Goal: Task Accomplishment & Management: Manage account settings

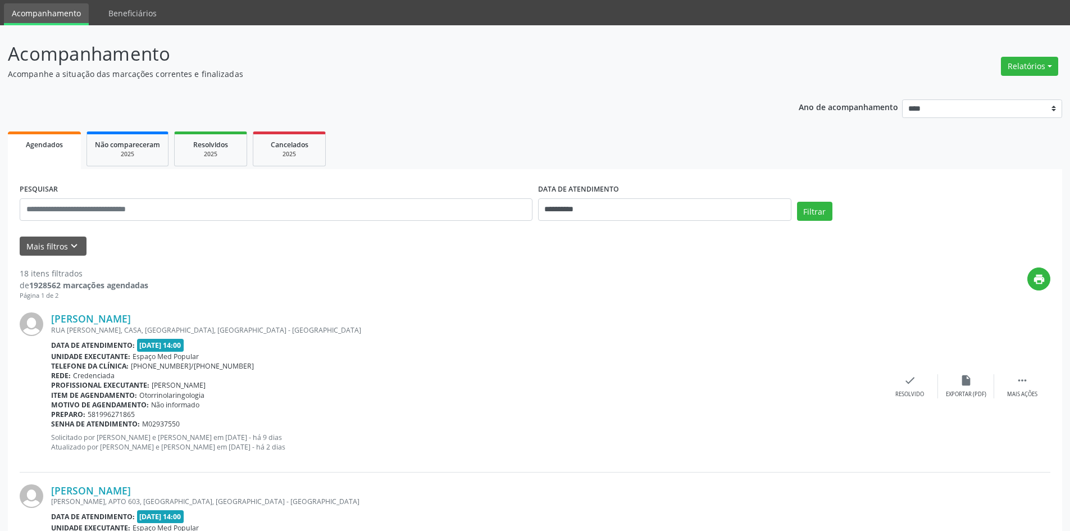
scroll to position [56, 0]
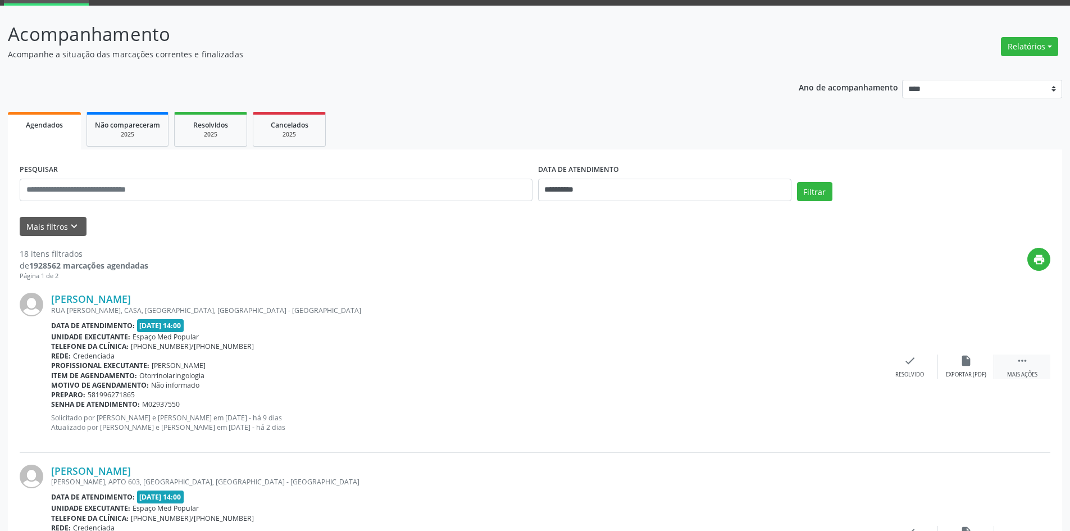
click at [1029, 370] on div " Mais ações" at bounding box center [1022, 366] width 56 height 24
click at [966, 370] on div "alarm_off Não compareceu" at bounding box center [966, 366] width 56 height 24
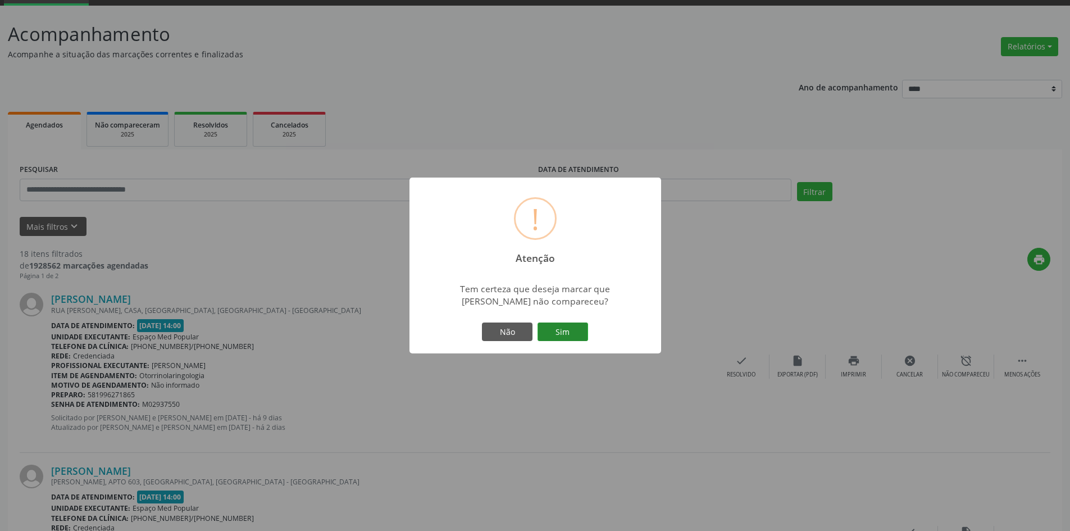
click at [560, 327] on button "Sim" at bounding box center [563, 331] width 51 height 19
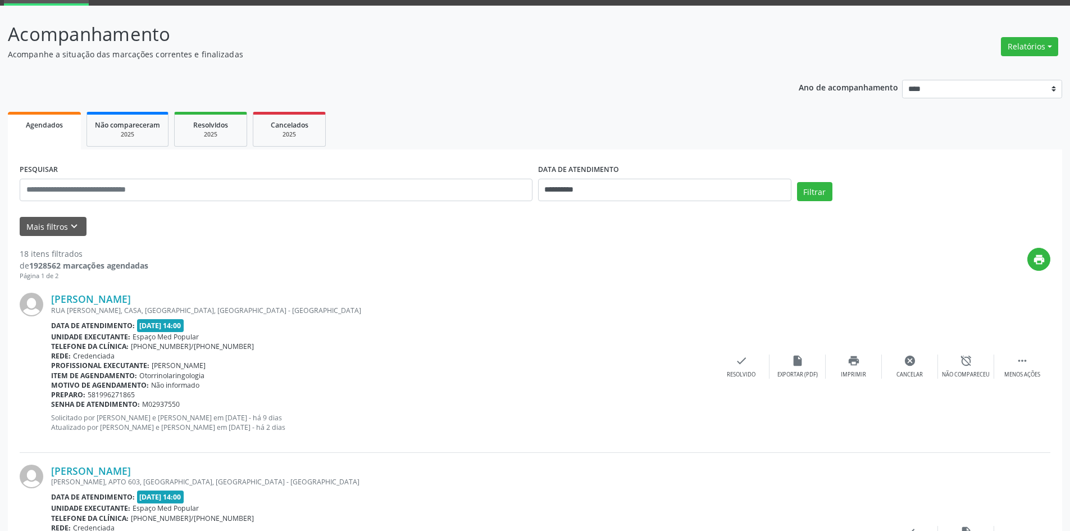
scroll to position [0, 0]
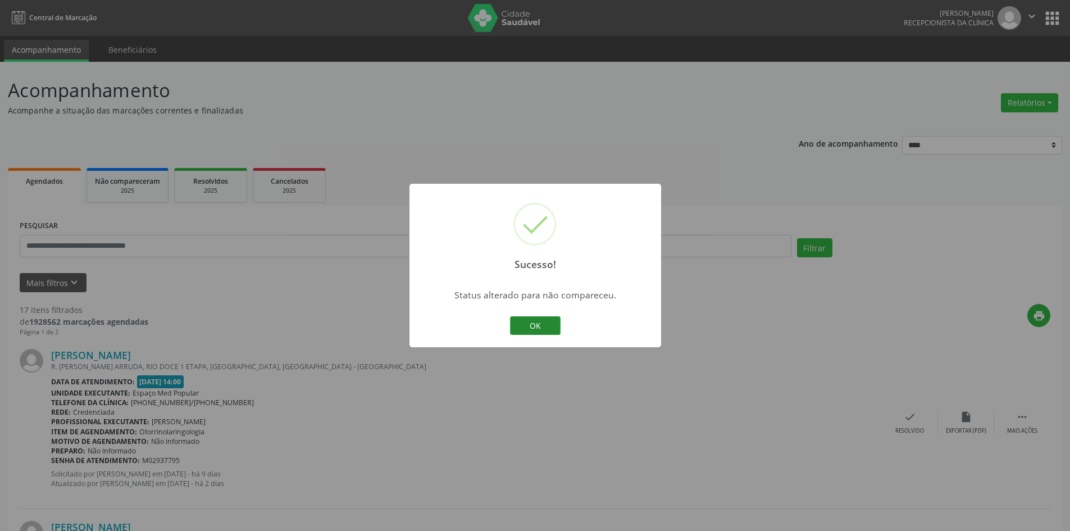
click at [523, 329] on button "OK" at bounding box center [535, 325] width 51 height 19
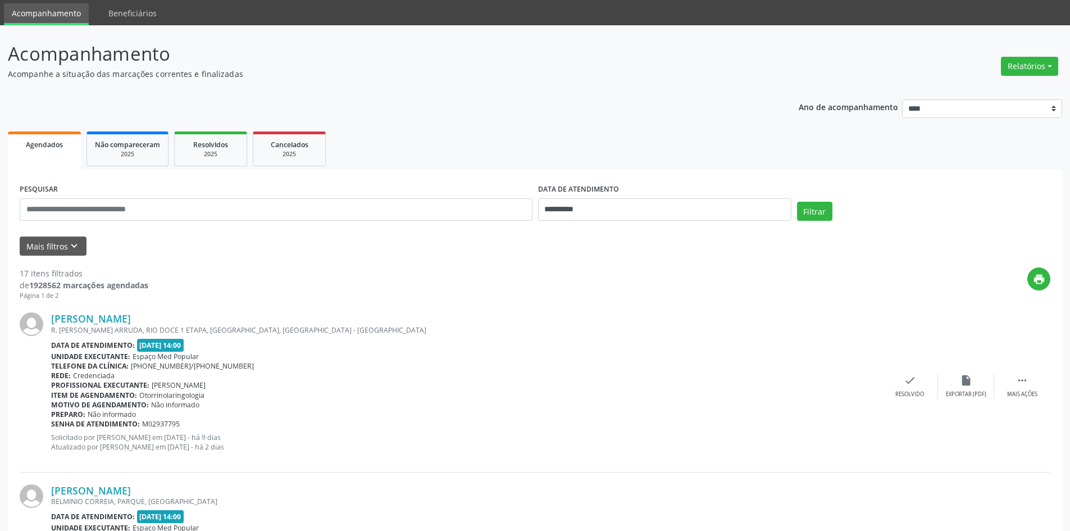
scroll to position [56, 0]
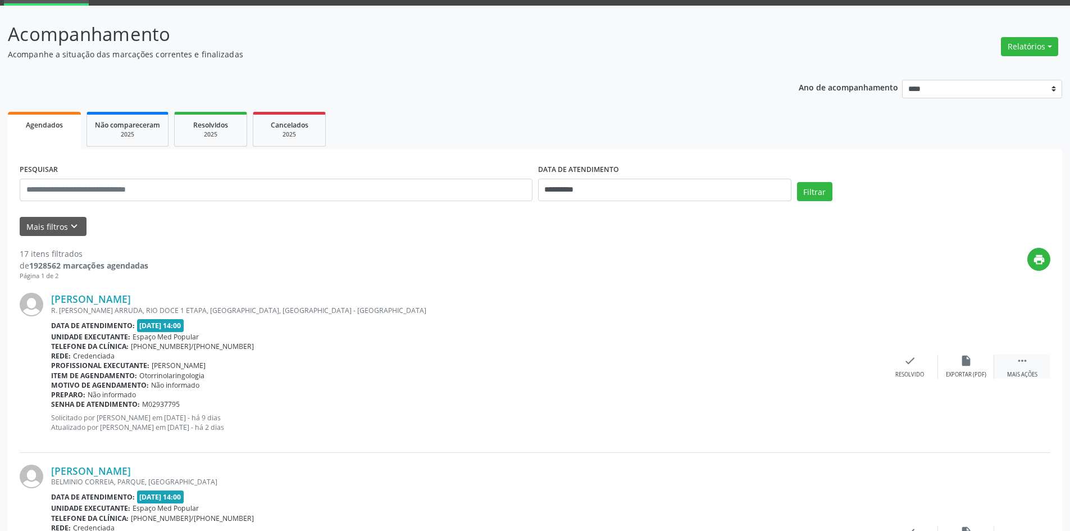
click at [1025, 367] on div " Mais ações" at bounding box center [1022, 366] width 56 height 24
click at [958, 372] on div "Não compareceu" at bounding box center [966, 375] width 48 height 8
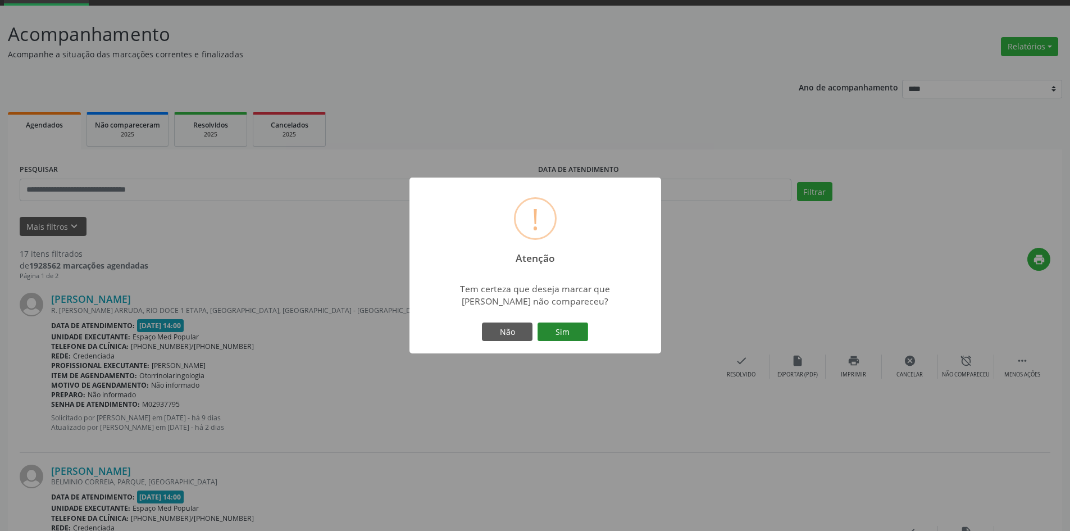
click at [570, 334] on button "Sim" at bounding box center [563, 331] width 51 height 19
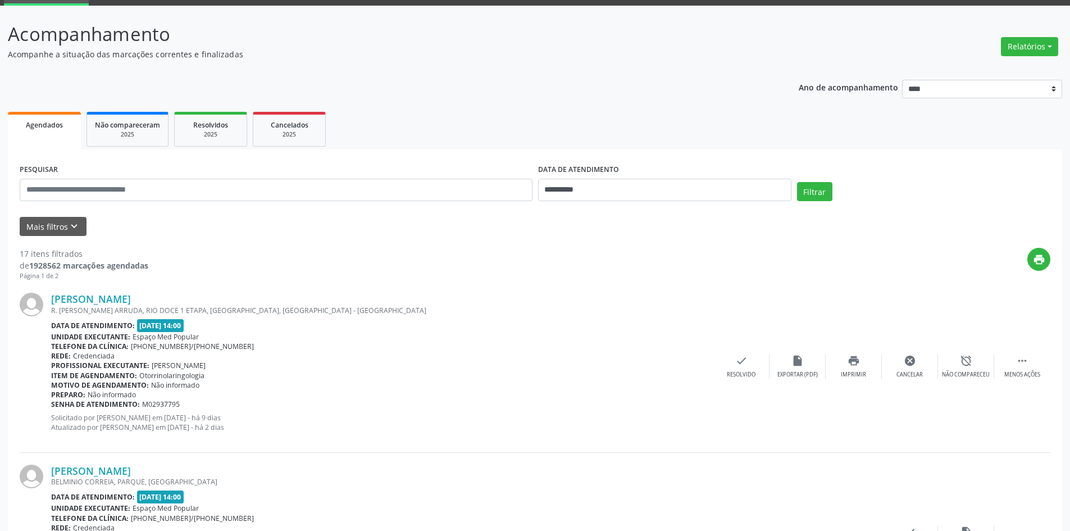
scroll to position [0, 0]
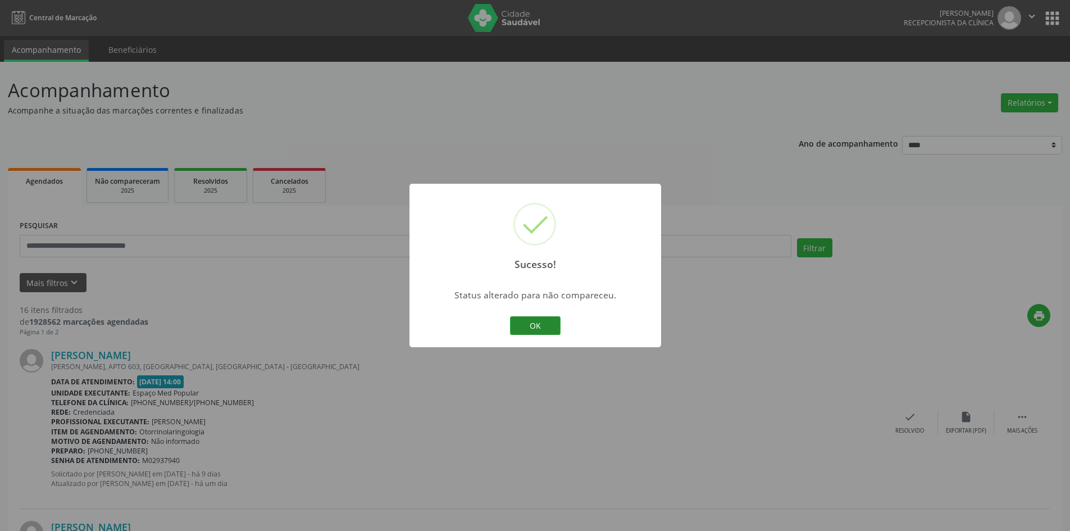
click at [511, 326] on button "OK" at bounding box center [535, 325] width 51 height 19
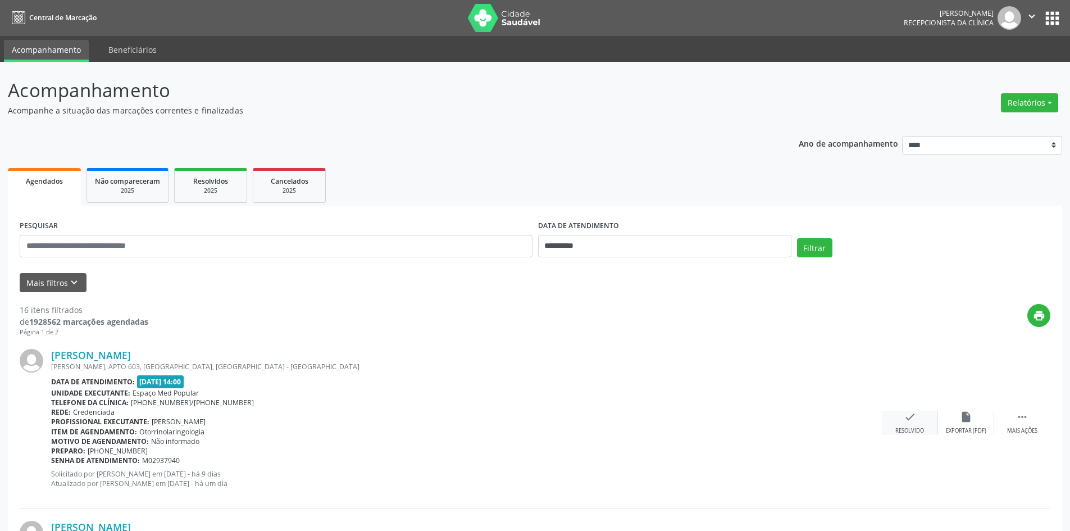
click at [899, 416] on div "check Resolvido" at bounding box center [910, 423] width 56 height 24
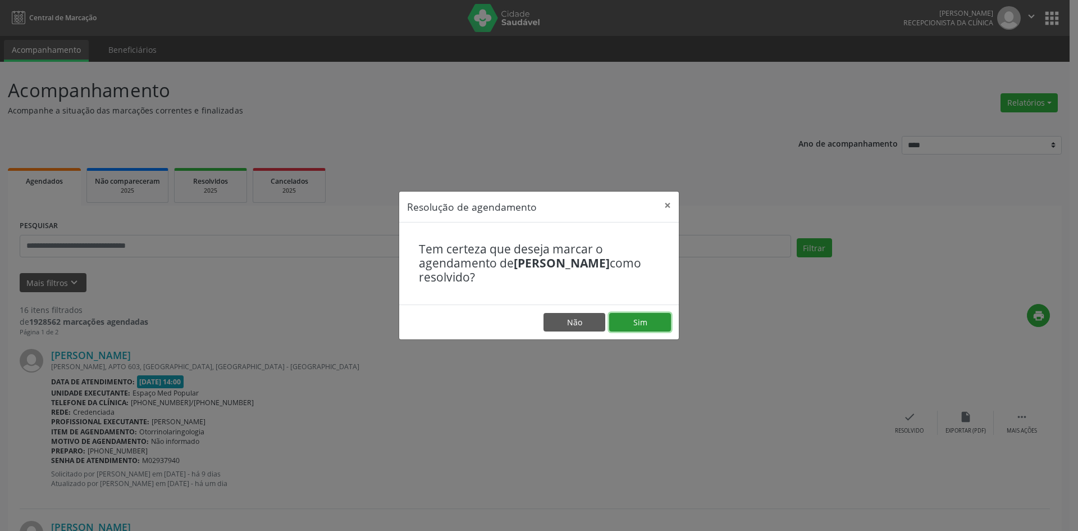
click at [647, 324] on button "Sim" at bounding box center [640, 322] width 62 height 19
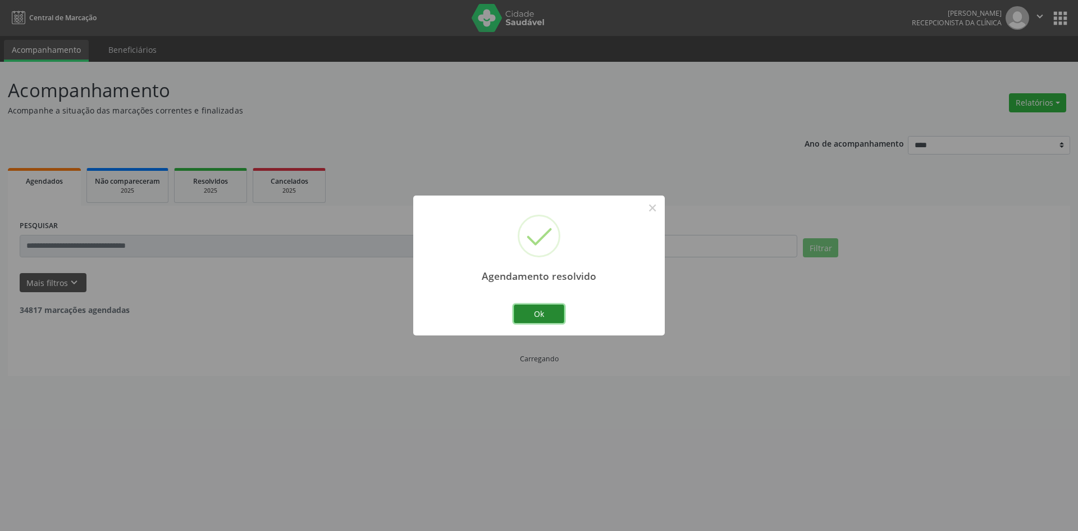
drag, startPoint x: 549, startPoint y: 307, endPoint x: 543, endPoint y: 308, distance: 5.7
click at [549, 308] on button "Ok" at bounding box center [539, 313] width 51 height 19
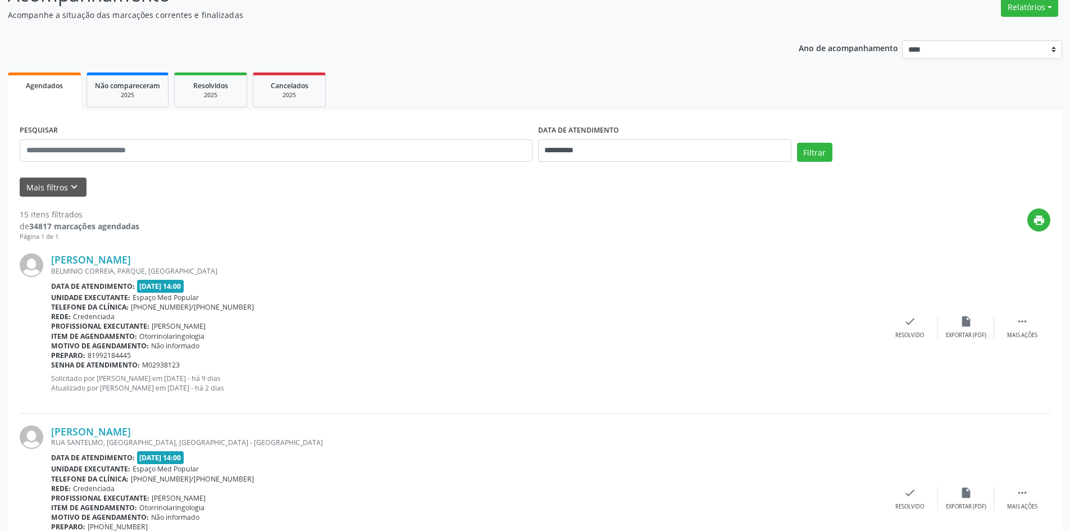
scroll to position [112, 0]
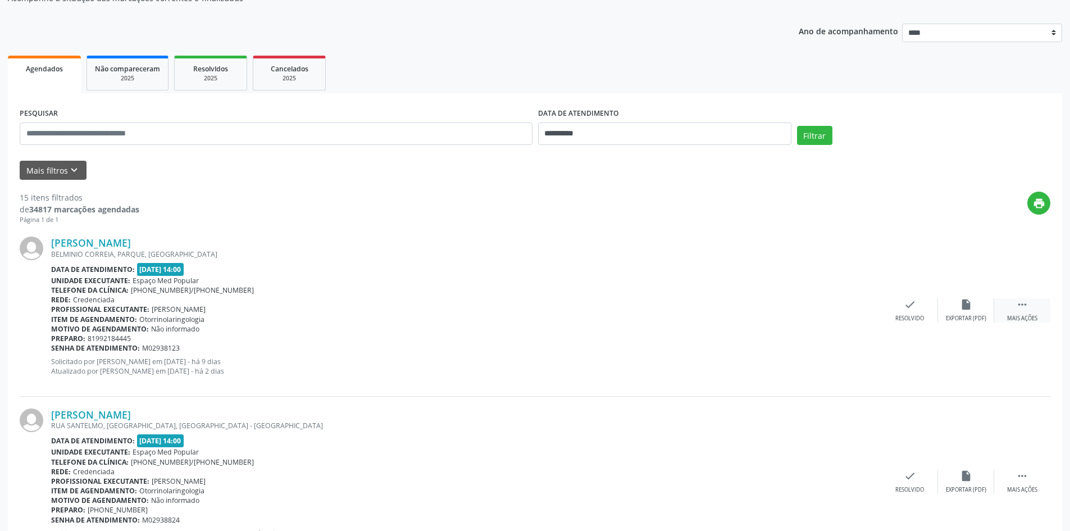
click at [1027, 315] on div "Mais ações" at bounding box center [1022, 319] width 30 height 8
click at [974, 309] on div "alarm_off Não compareceu" at bounding box center [966, 310] width 56 height 24
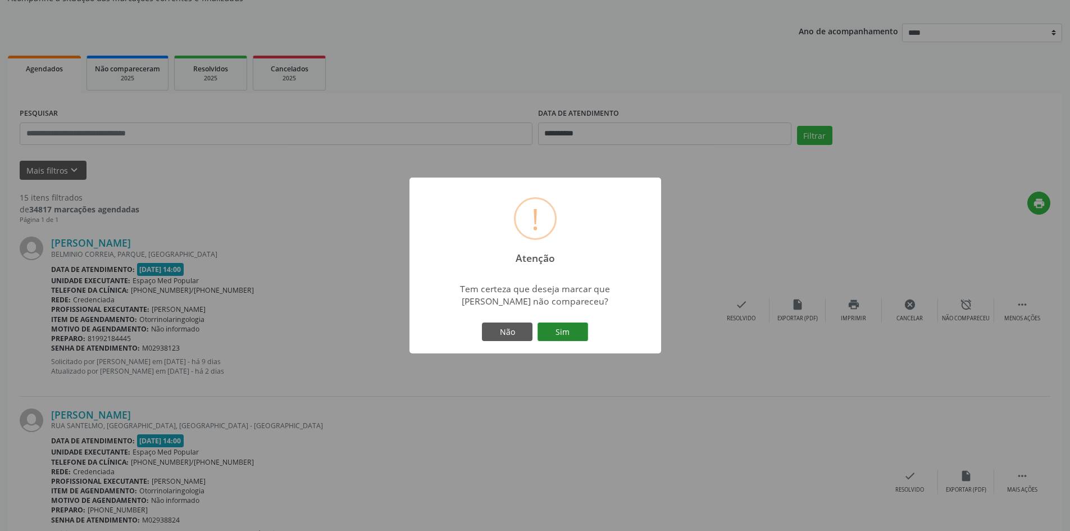
click at [571, 326] on button "Sim" at bounding box center [563, 331] width 51 height 19
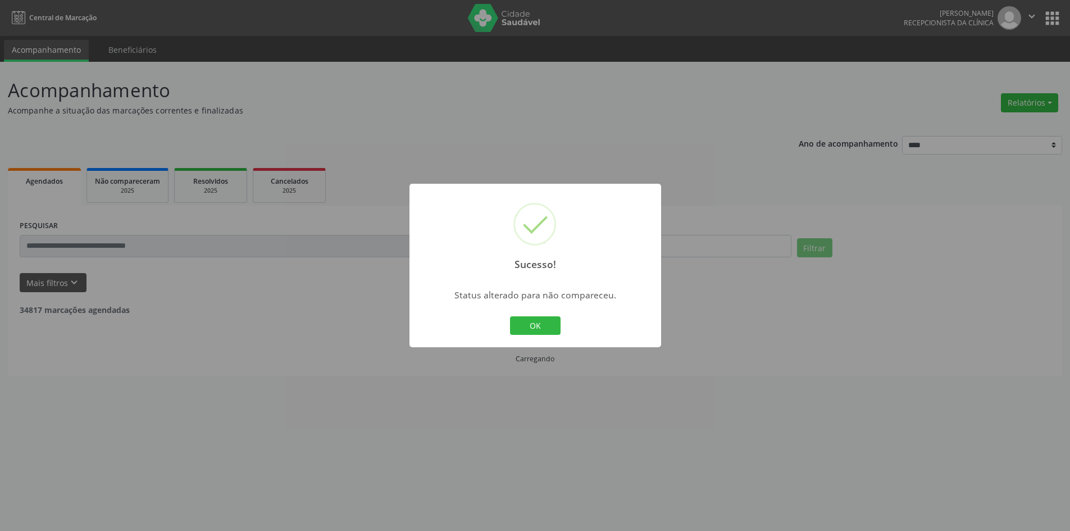
scroll to position [0, 0]
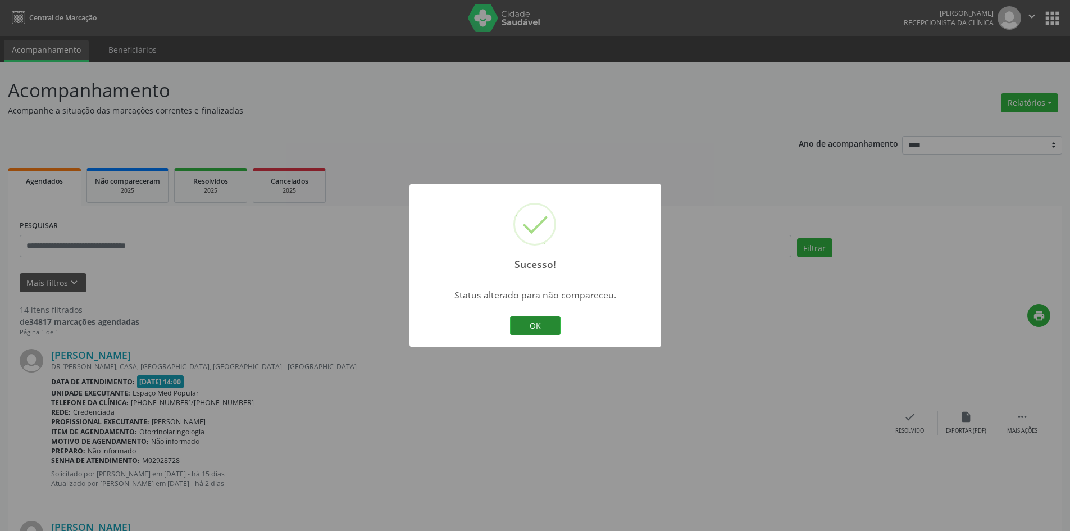
click at [530, 329] on button "OK" at bounding box center [535, 325] width 51 height 19
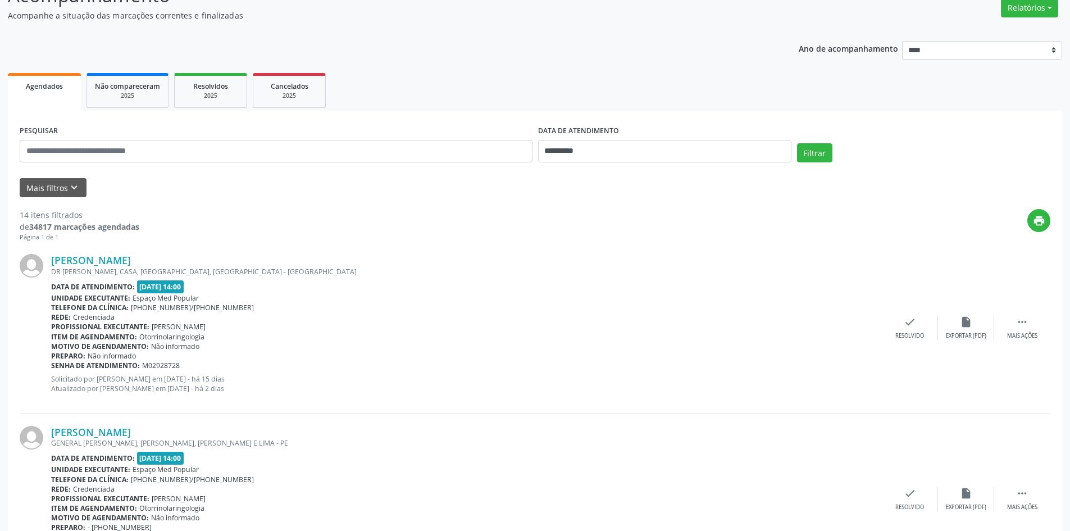
scroll to position [112, 0]
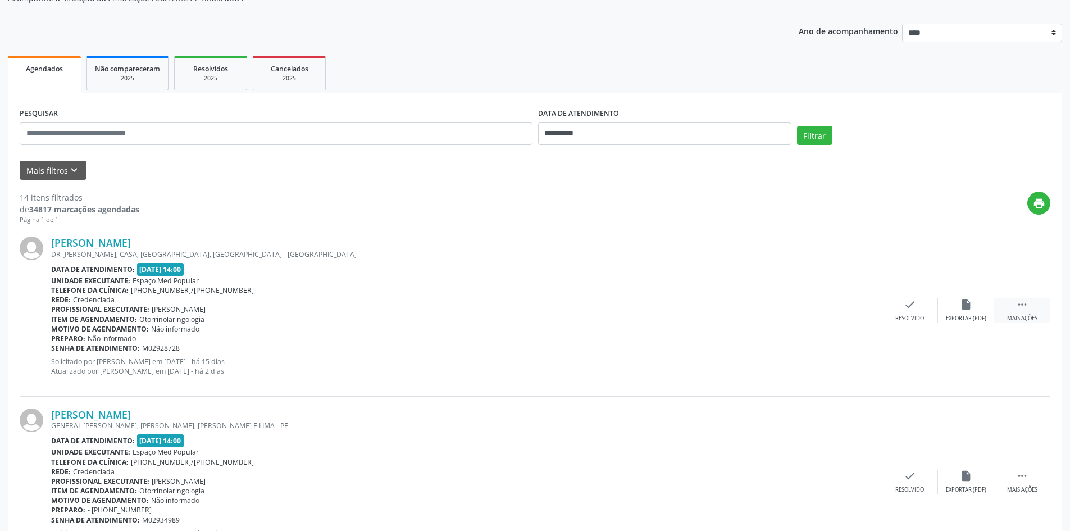
click at [1010, 315] on div "Mais ações" at bounding box center [1022, 319] width 30 height 8
click at [946, 309] on div "alarm_off Não compareceu" at bounding box center [966, 310] width 56 height 24
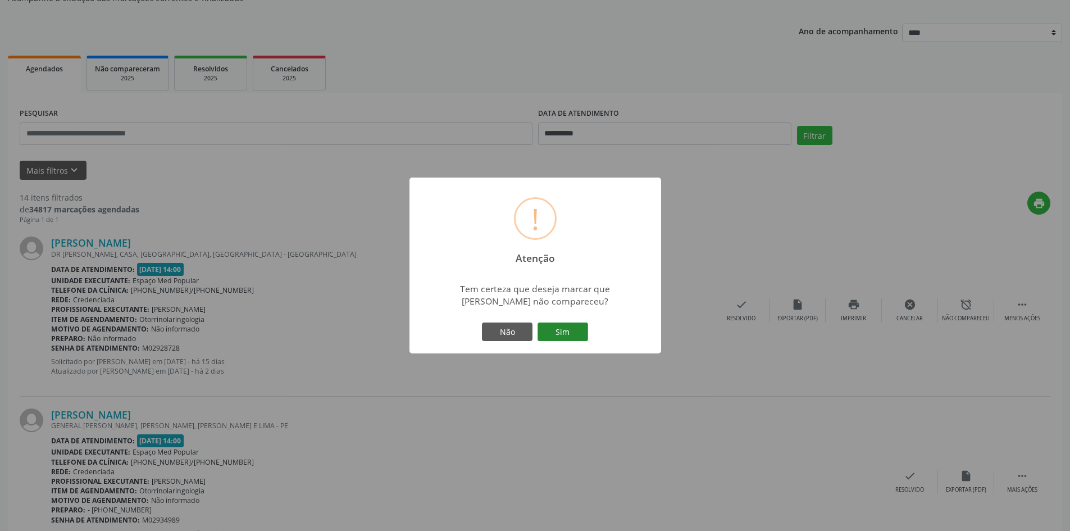
click at [570, 331] on button "Sim" at bounding box center [563, 331] width 51 height 19
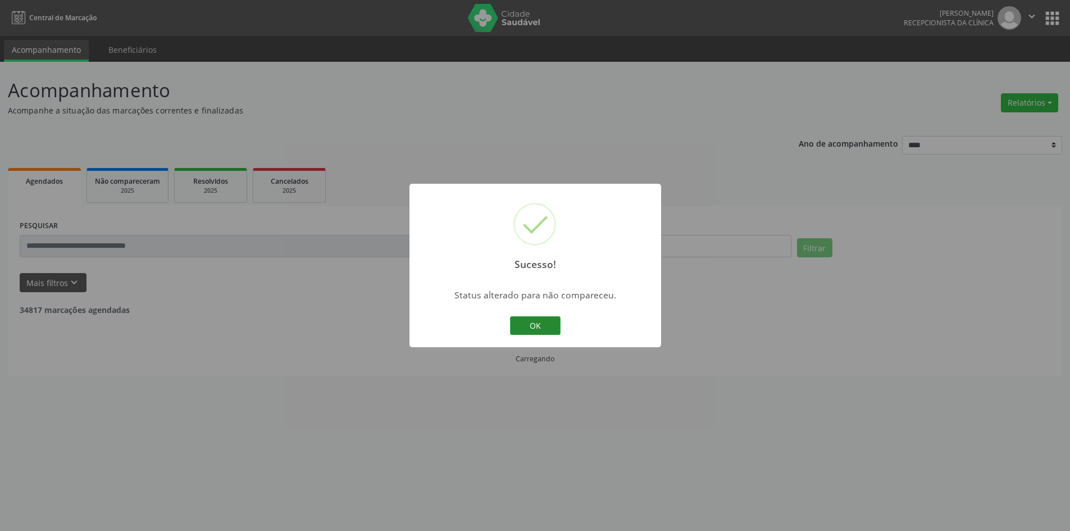
scroll to position [0, 0]
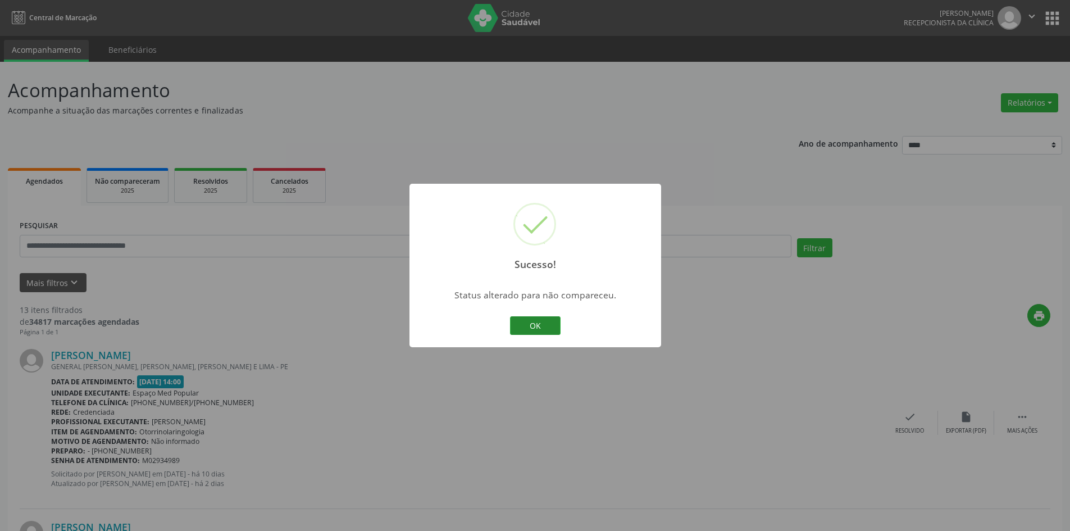
click at [547, 331] on button "OK" at bounding box center [535, 325] width 51 height 19
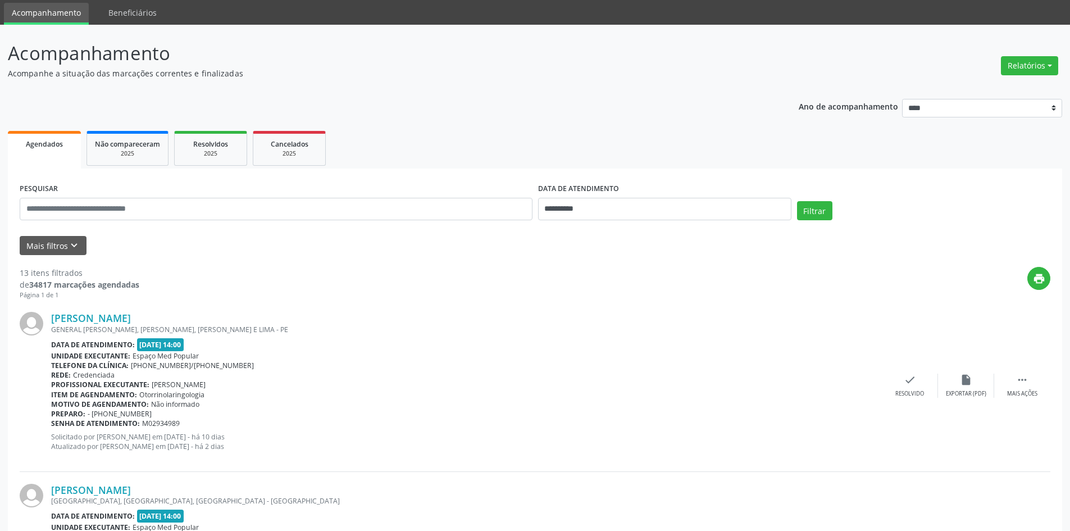
scroll to position [56, 0]
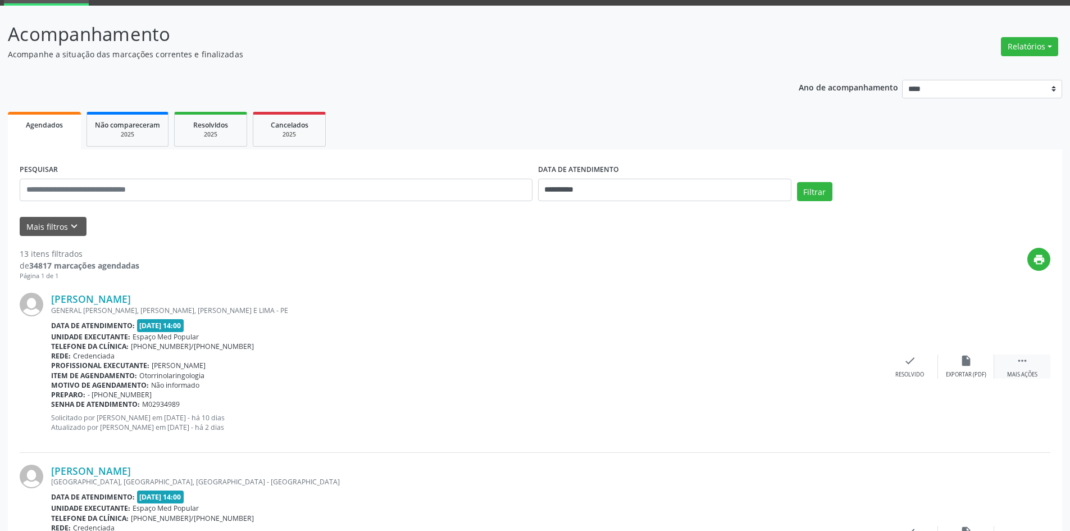
click at [1017, 357] on icon "" at bounding box center [1022, 360] width 12 height 12
click at [964, 362] on icon "alarm_off" at bounding box center [966, 360] width 12 height 12
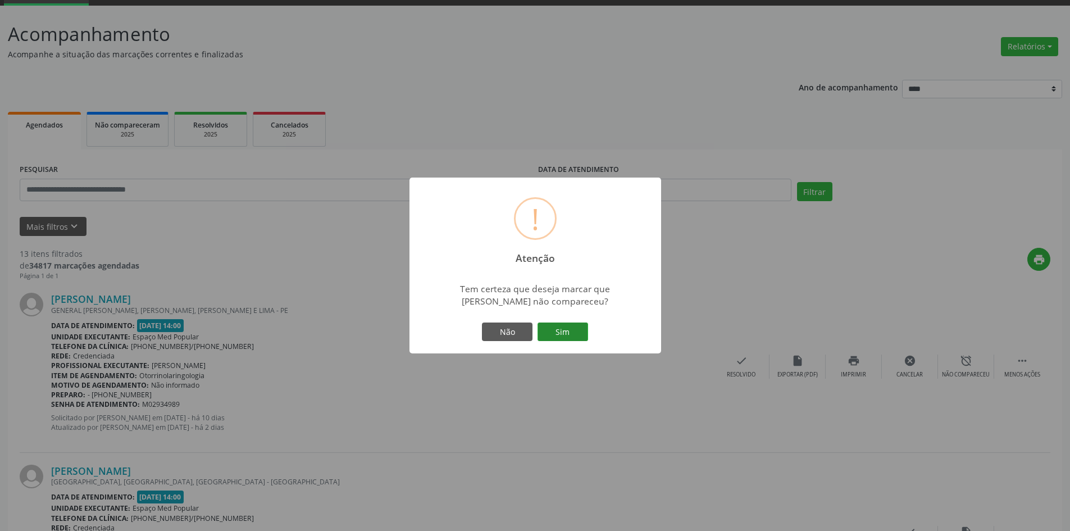
click at [580, 326] on button "Sim" at bounding box center [563, 331] width 51 height 19
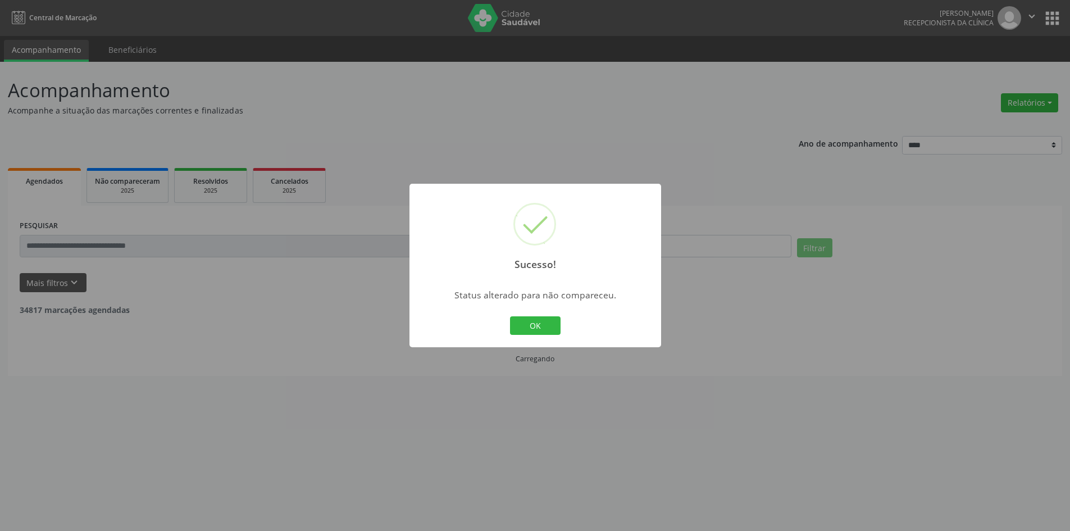
scroll to position [0, 0]
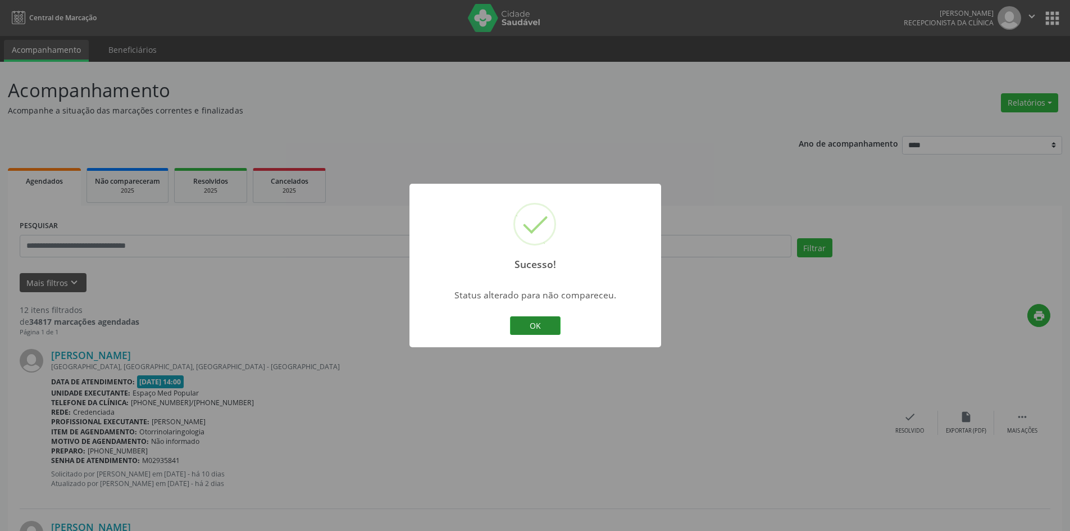
click at [548, 326] on button "OK" at bounding box center [535, 325] width 51 height 19
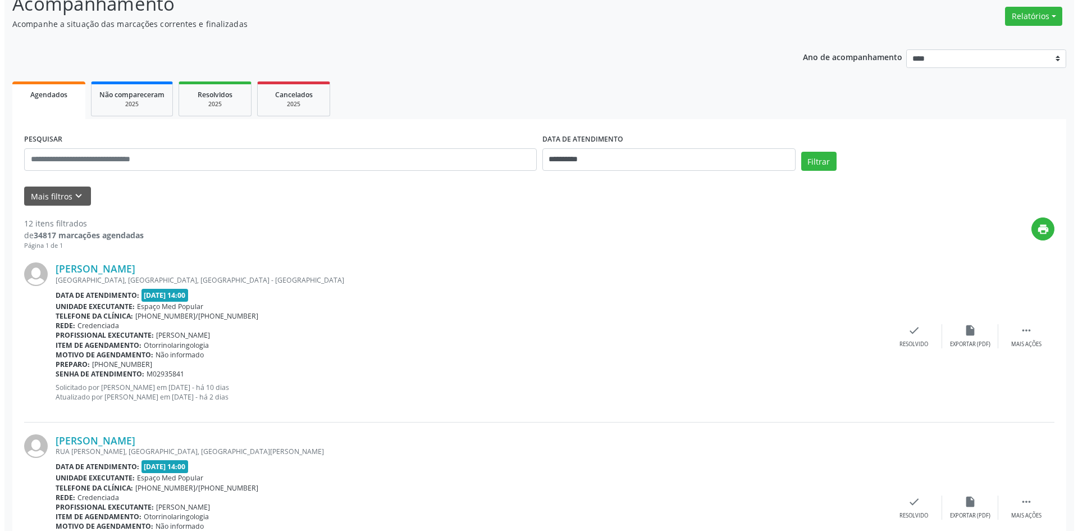
scroll to position [112, 0]
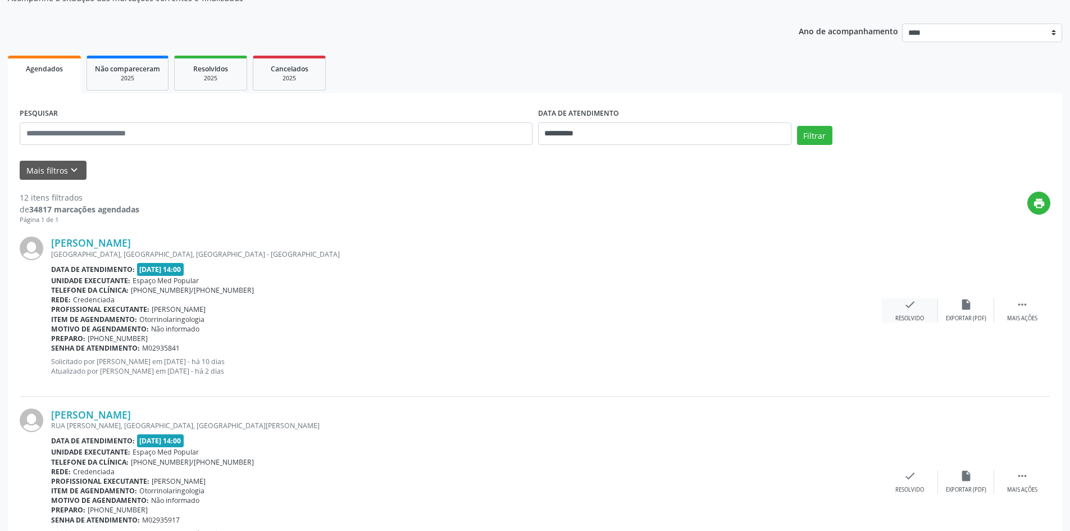
click at [903, 313] on div "check Resolvido" at bounding box center [910, 310] width 56 height 24
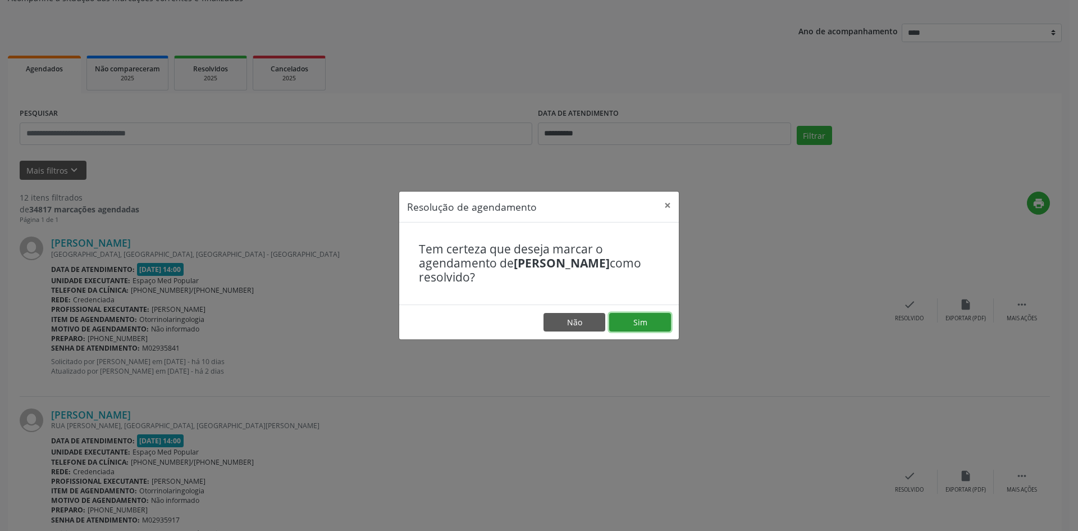
click at [638, 321] on button "Sim" at bounding box center [640, 322] width 62 height 19
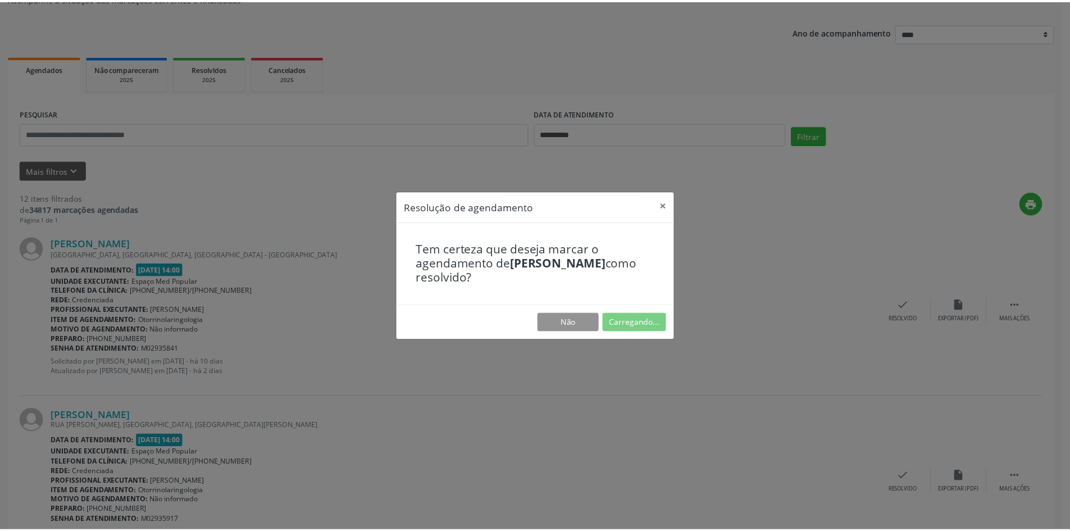
scroll to position [0, 0]
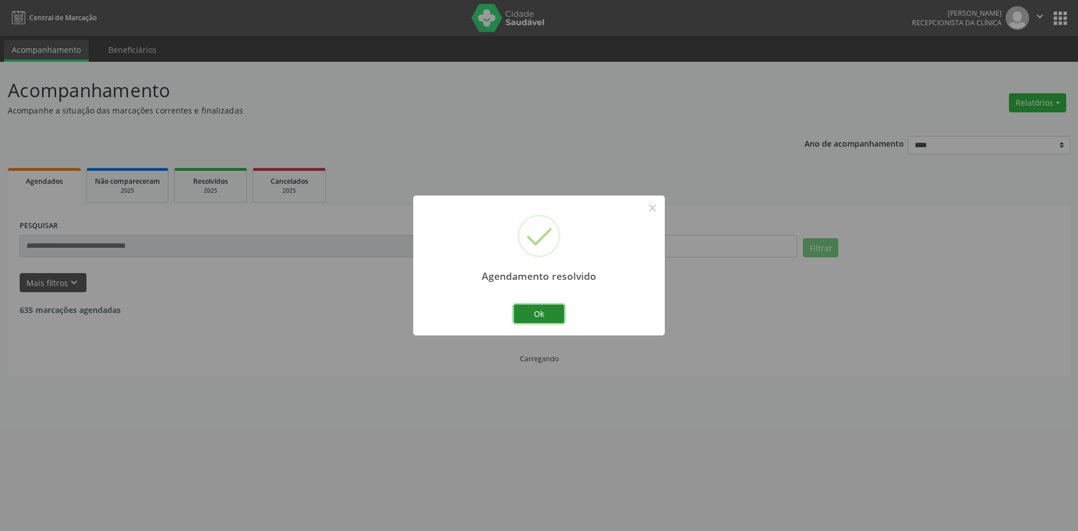
click at [535, 313] on button "Ok" at bounding box center [539, 313] width 51 height 19
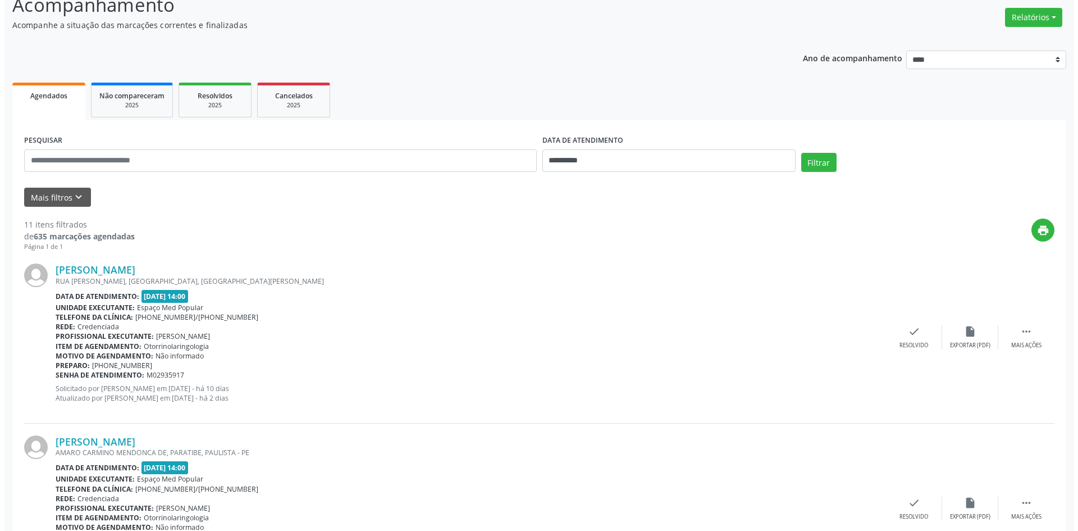
scroll to position [112, 0]
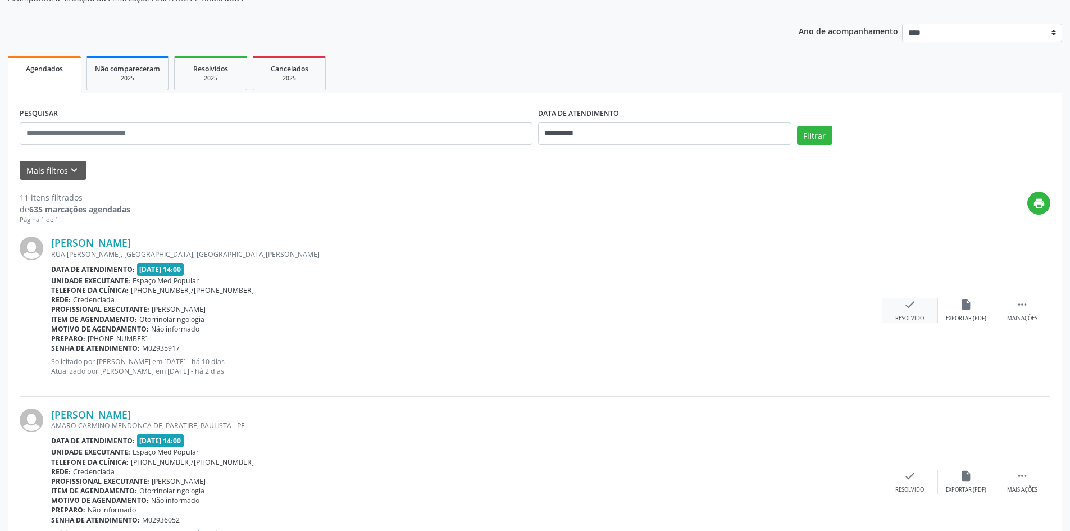
click at [910, 315] on div "Resolvido" at bounding box center [909, 319] width 29 height 8
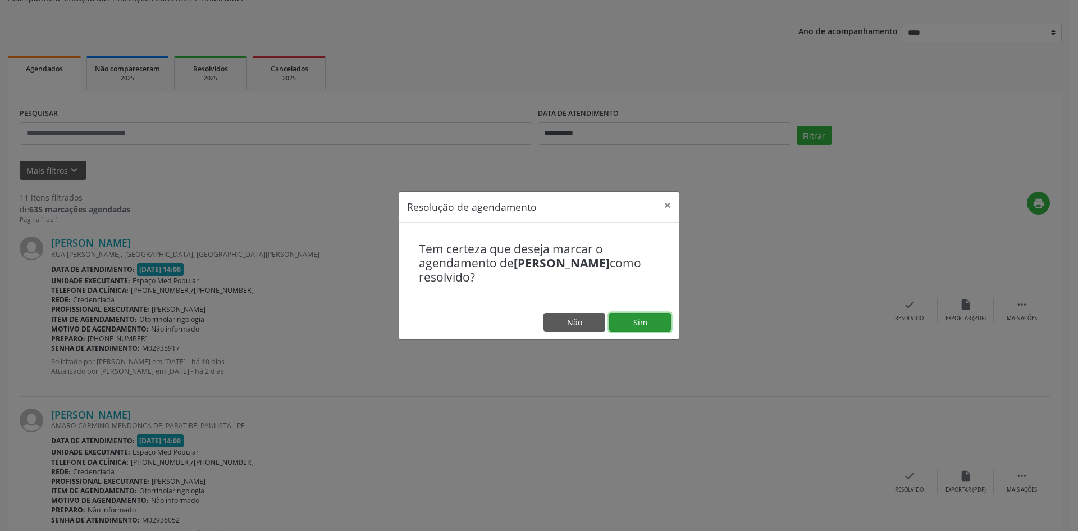
click at [649, 330] on button "Sim" at bounding box center [640, 322] width 62 height 19
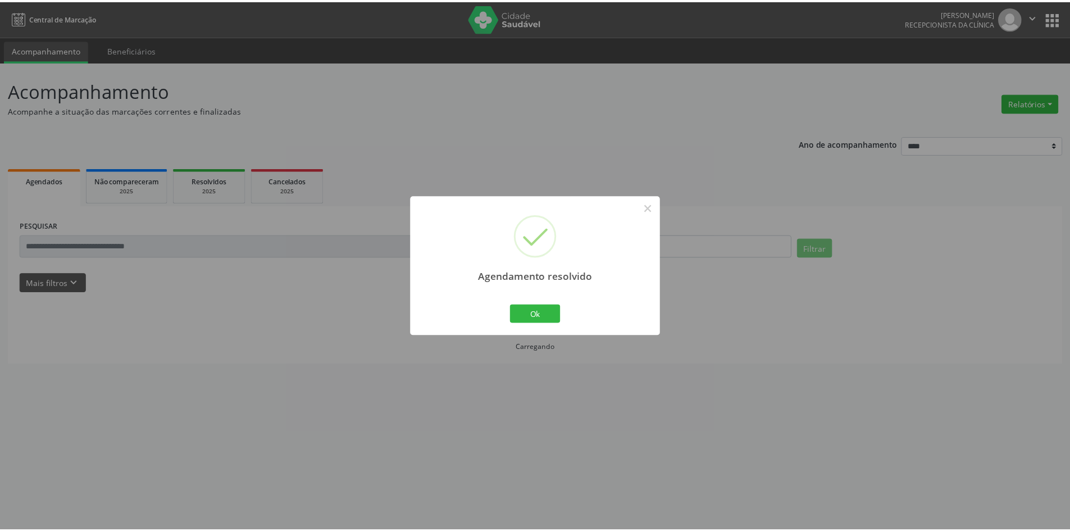
scroll to position [0, 0]
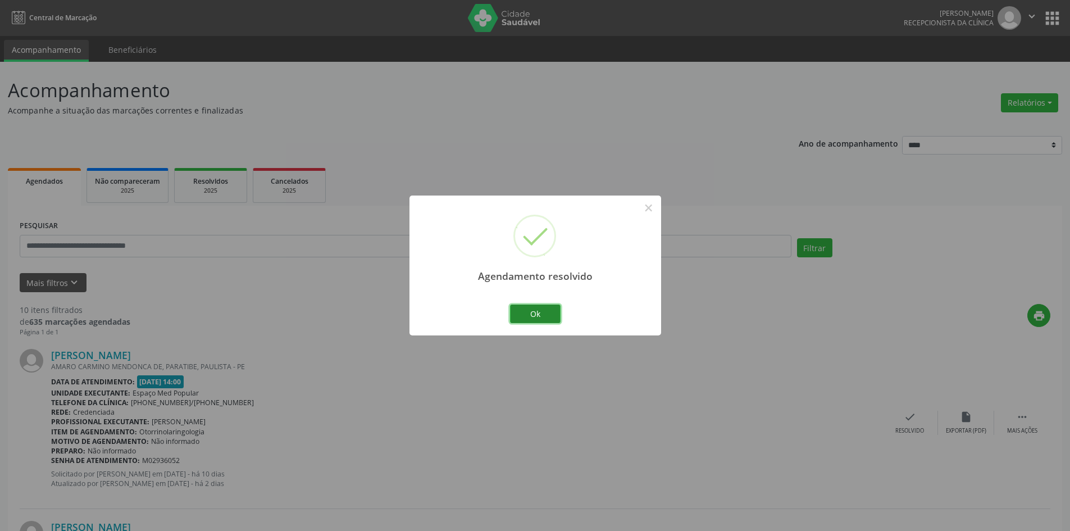
click at [552, 320] on button "Ok" at bounding box center [535, 313] width 51 height 19
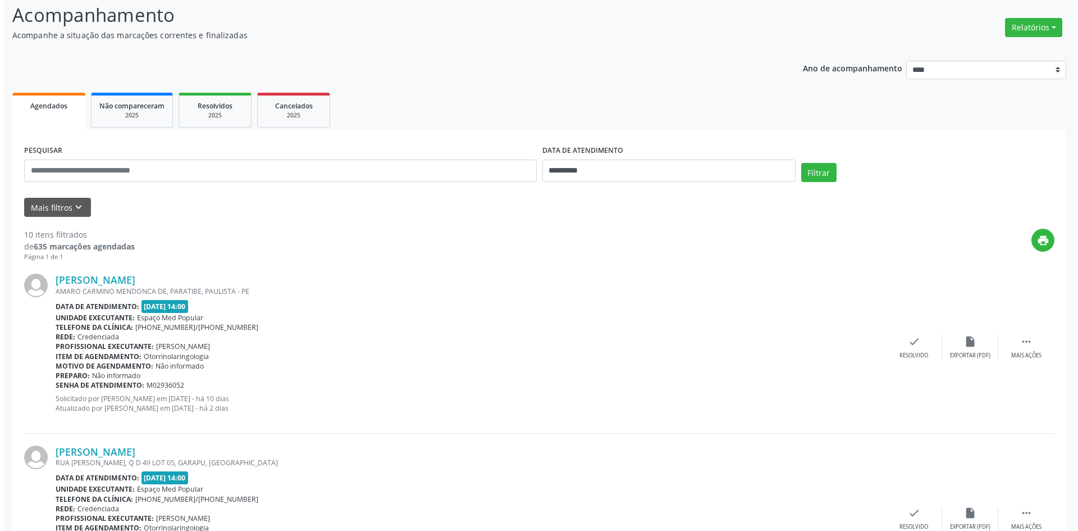
scroll to position [112, 0]
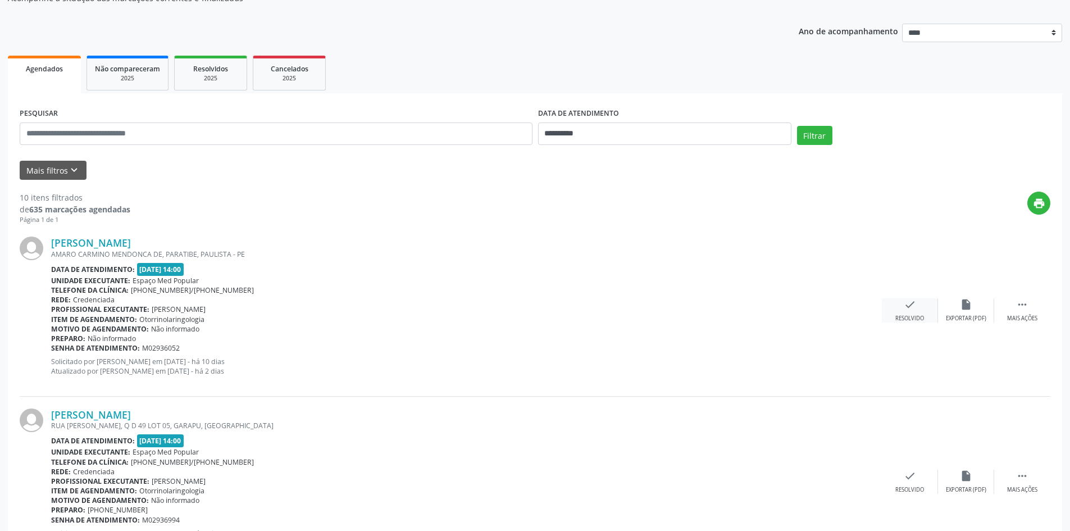
click at [912, 316] on div "Resolvido" at bounding box center [909, 319] width 29 height 8
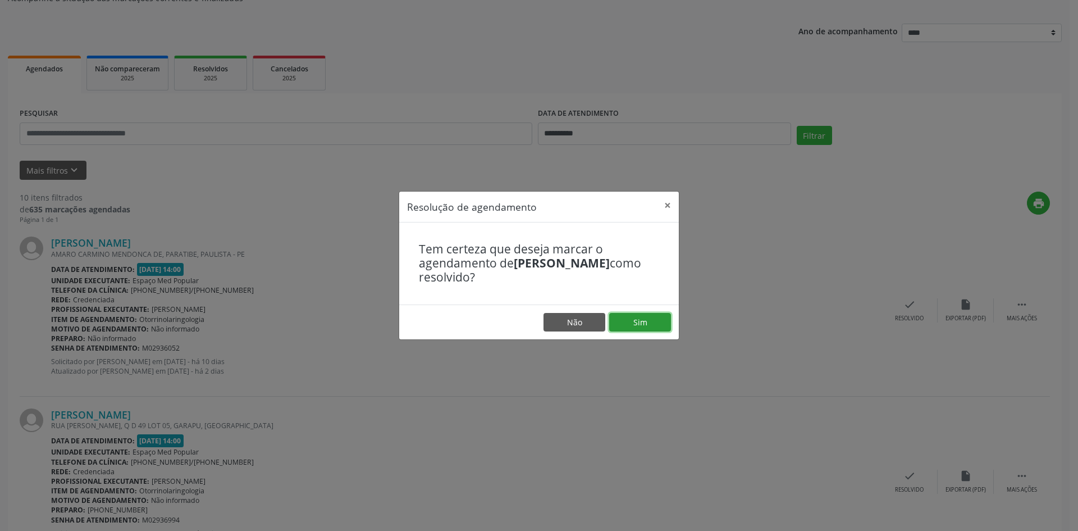
click at [623, 320] on button "Sim" at bounding box center [640, 322] width 62 height 19
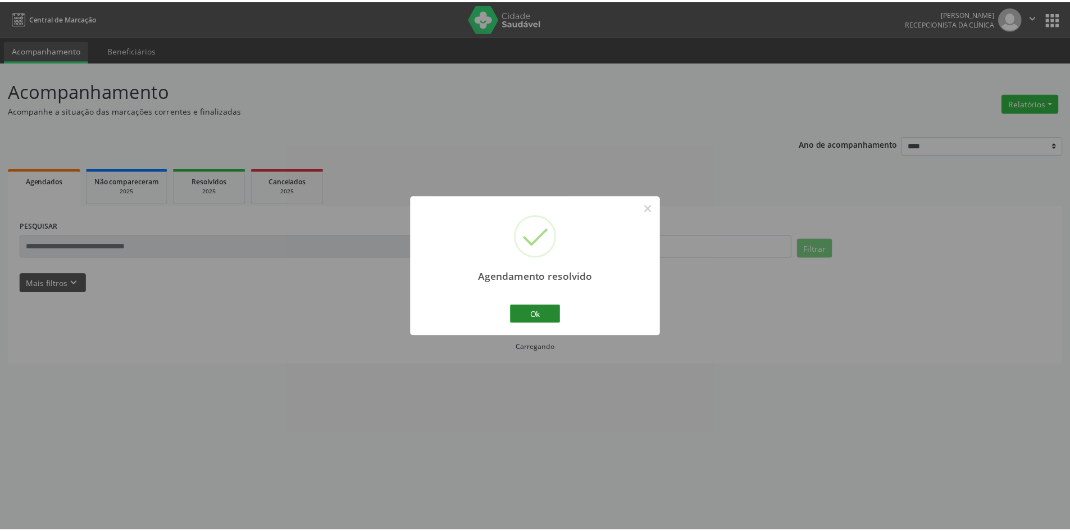
scroll to position [0, 0]
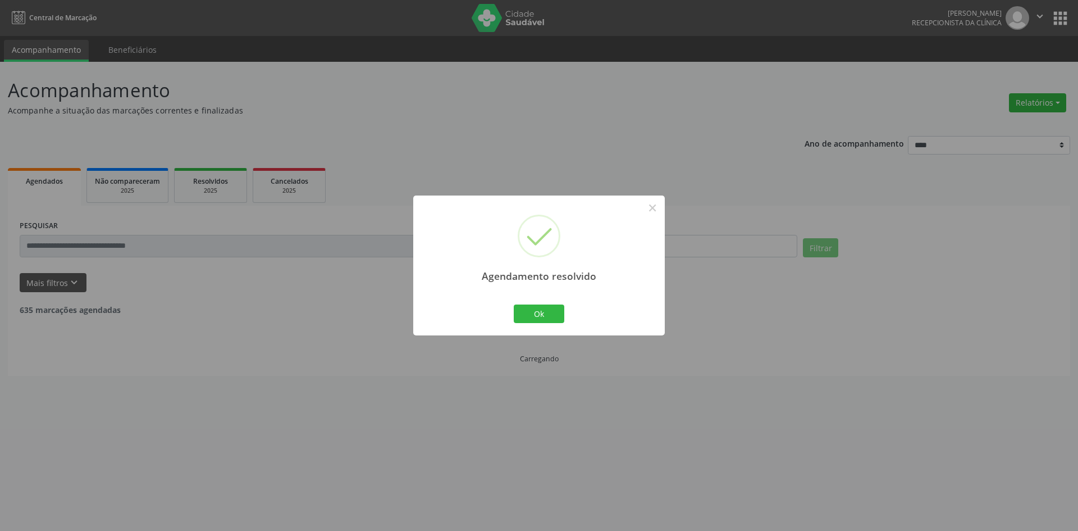
click at [318, 280] on div "Agendamento resolvido × Ok Cancel" at bounding box center [539, 265] width 1078 height 531
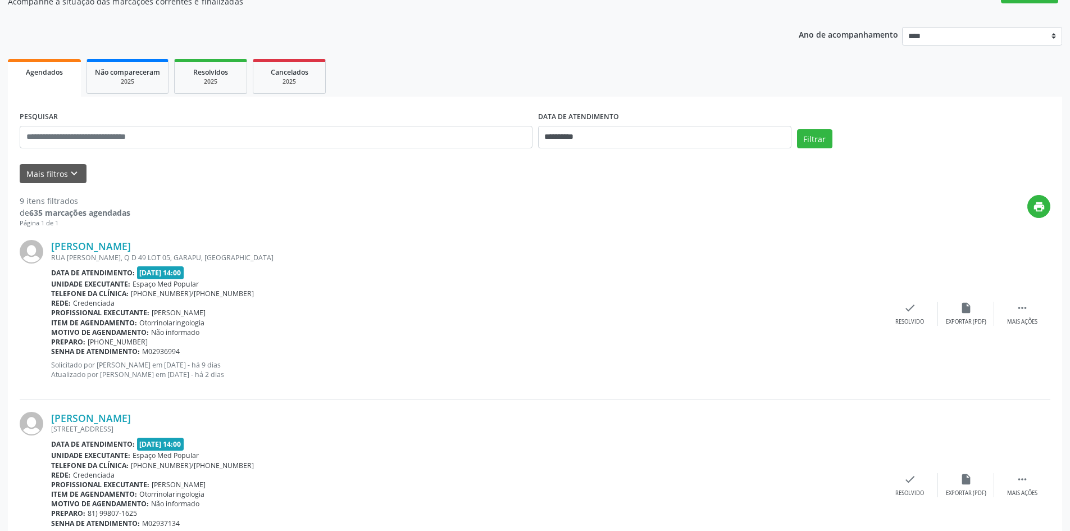
scroll to position [112, 0]
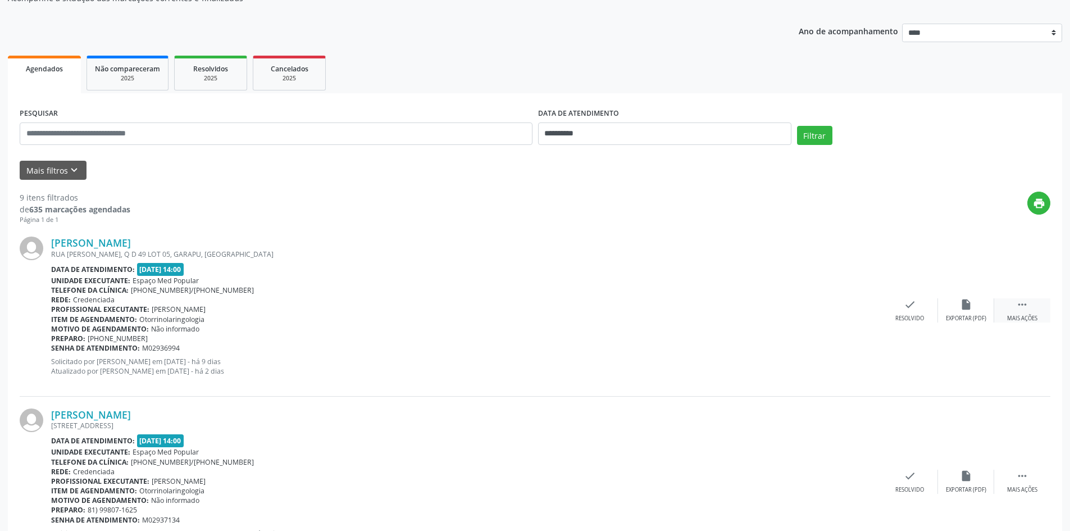
click at [1013, 315] on div "Mais ações" at bounding box center [1022, 319] width 30 height 8
click at [948, 318] on div "Não compareceu" at bounding box center [966, 319] width 48 height 8
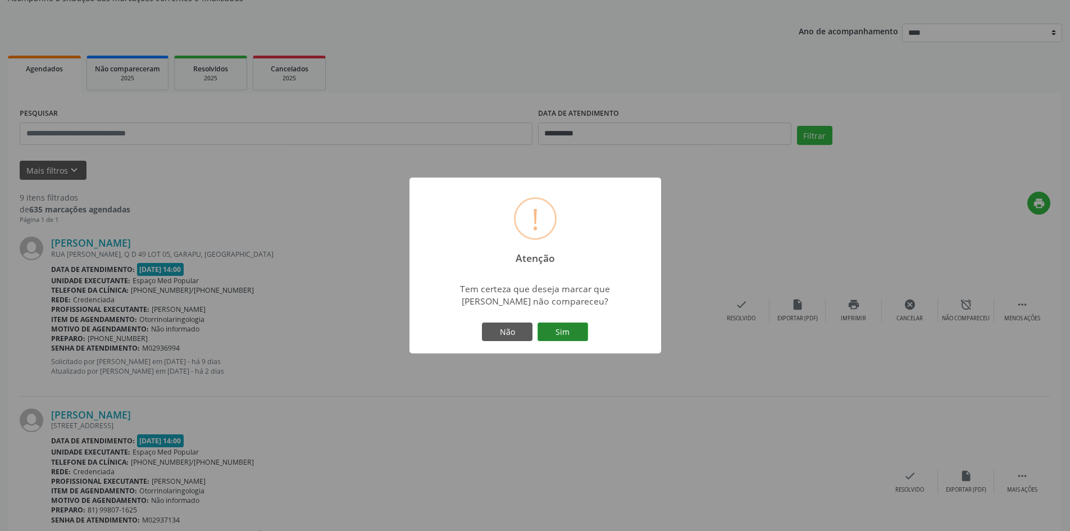
click at [561, 334] on button "Sim" at bounding box center [563, 331] width 51 height 19
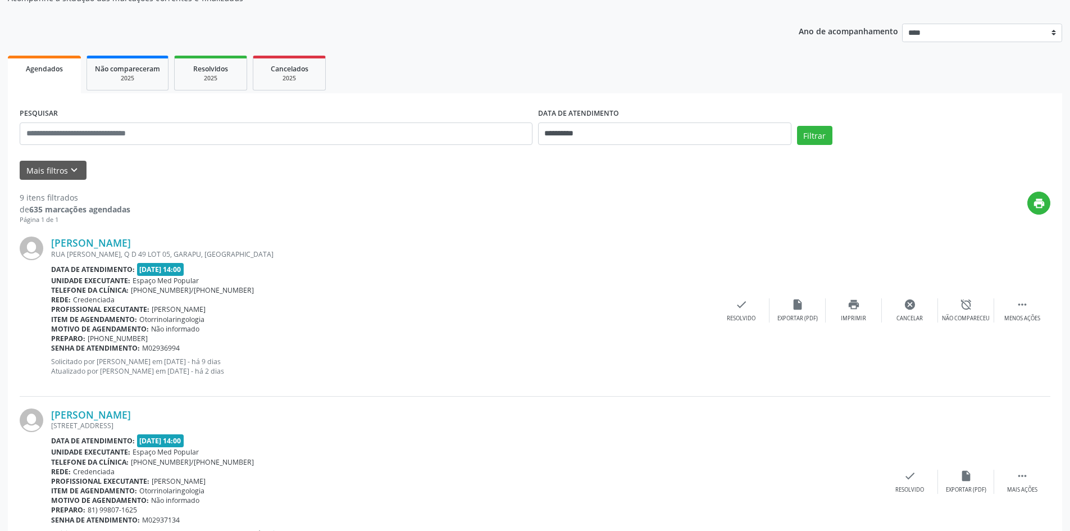
scroll to position [0, 0]
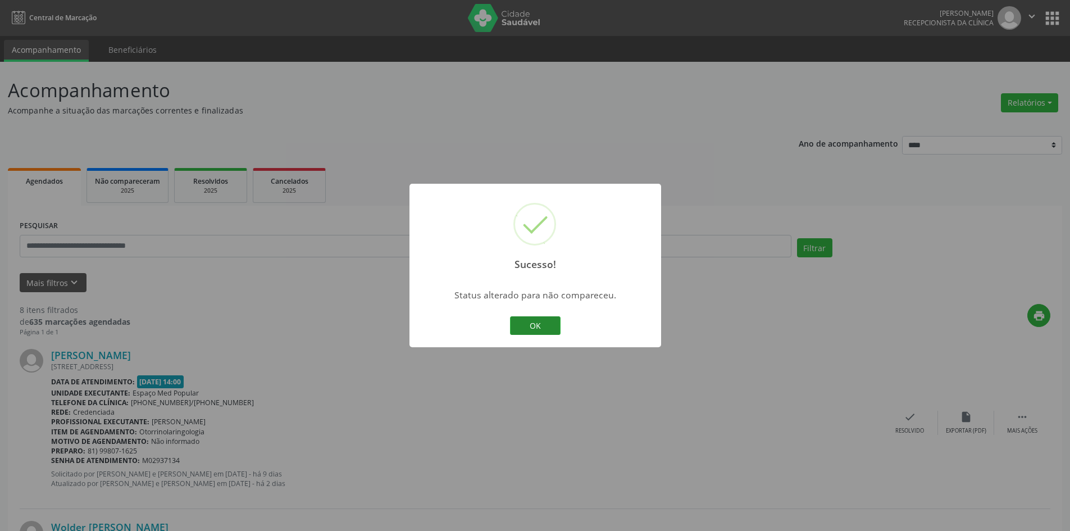
click at [518, 323] on button "OK" at bounding box center [535, 325] width 51 height 19
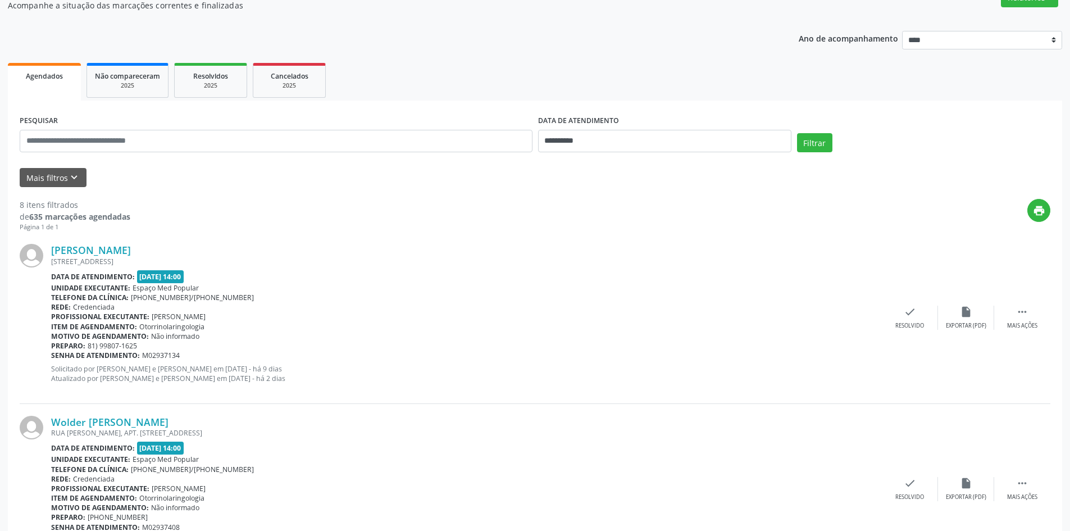
scroll to position [169, 0]
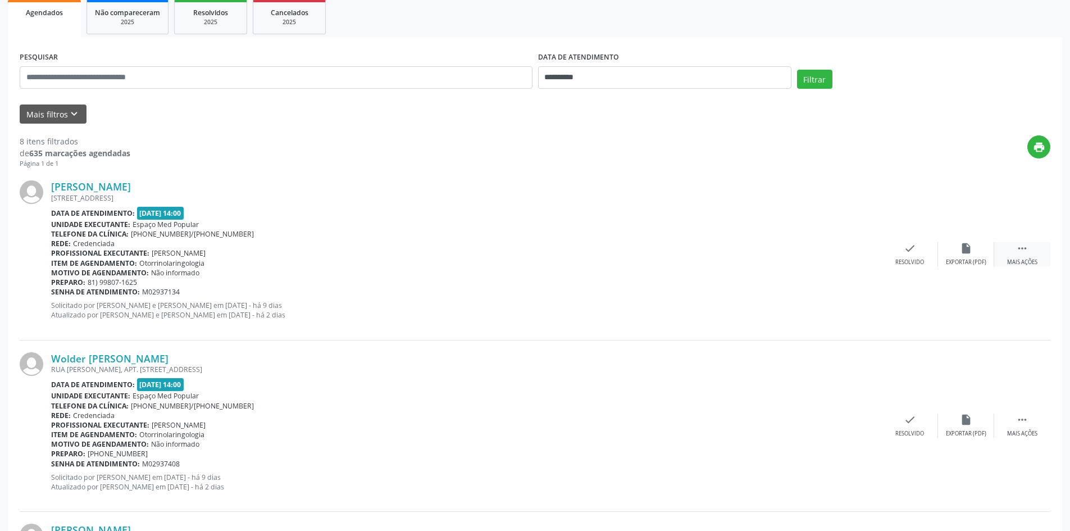
click at [1007, 247] on div " Mais ações" at bounding box center [1022, 254] width 56 height 24
click at [954, 253] on div "alarm_off Não compareceu" at bounding box center [966, 254] width 56 height 24
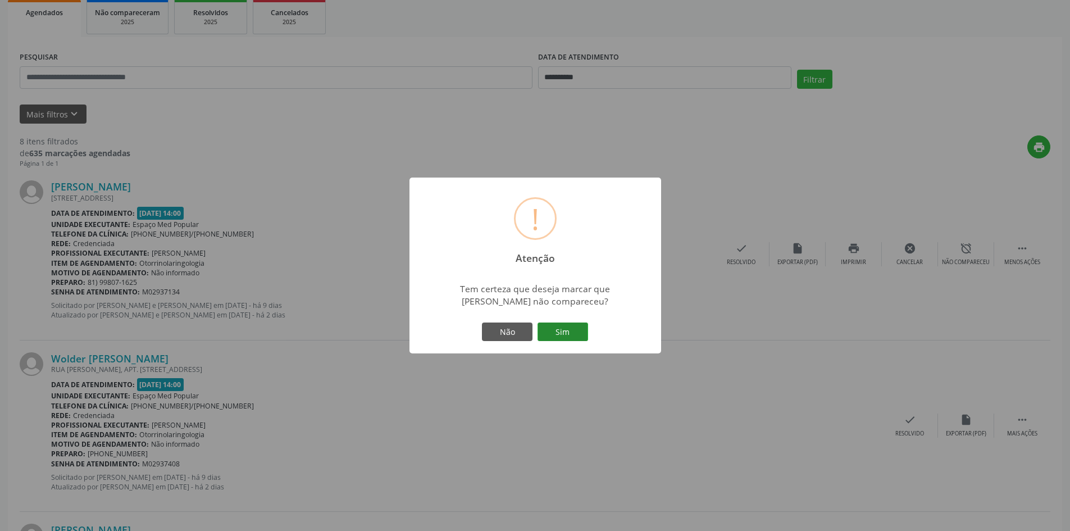
click at [568, 325] on button "Sim" at bounding box center [563, 331] width 51 height 19
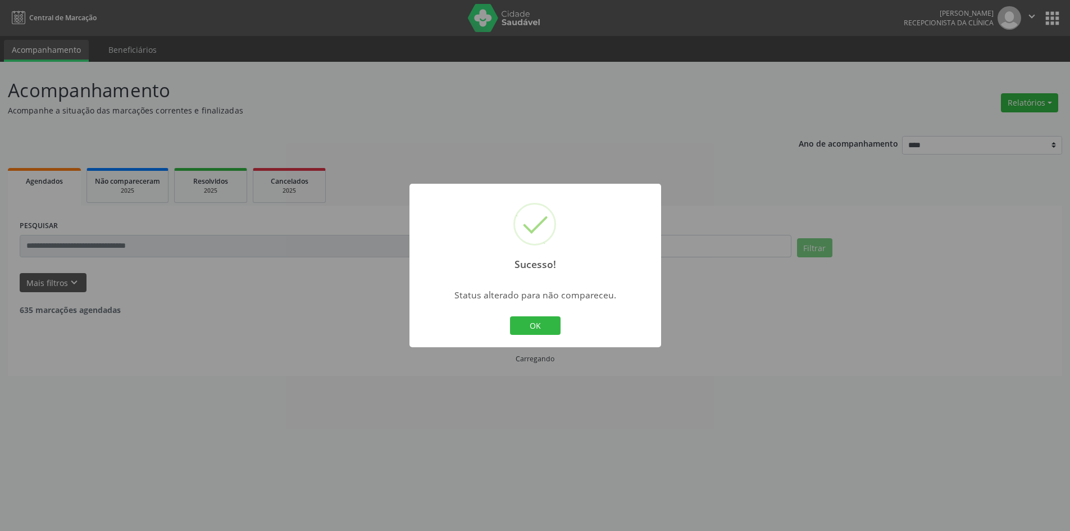
scroll to position [0, 0]
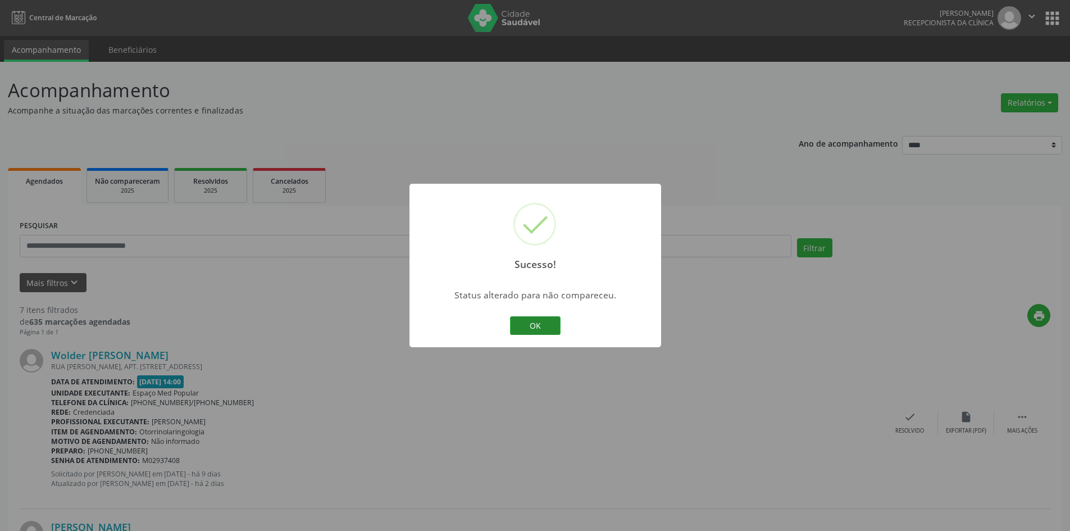
click at [550, 322] on button "OK" at bounding box center [535, 325] width 51 height 19
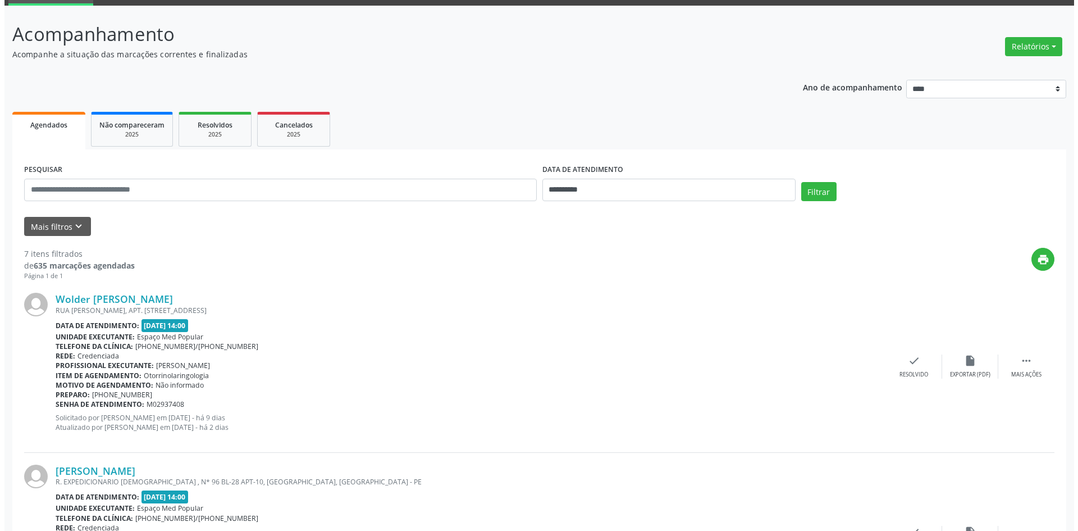
scroll to position [112, 0]
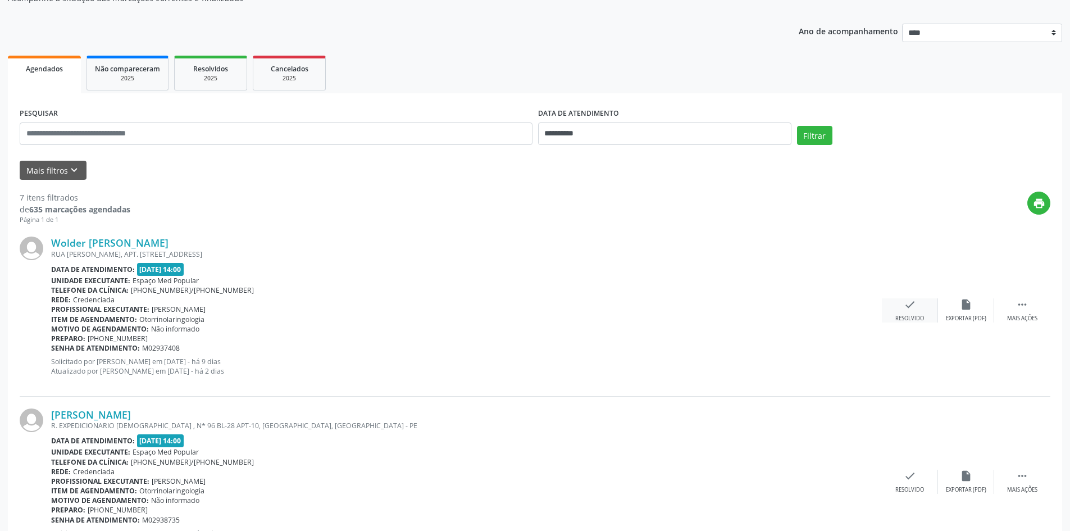
click at [925, 318] on div "check Resolvido" at bounding box center [910, 310] width 56 height 24
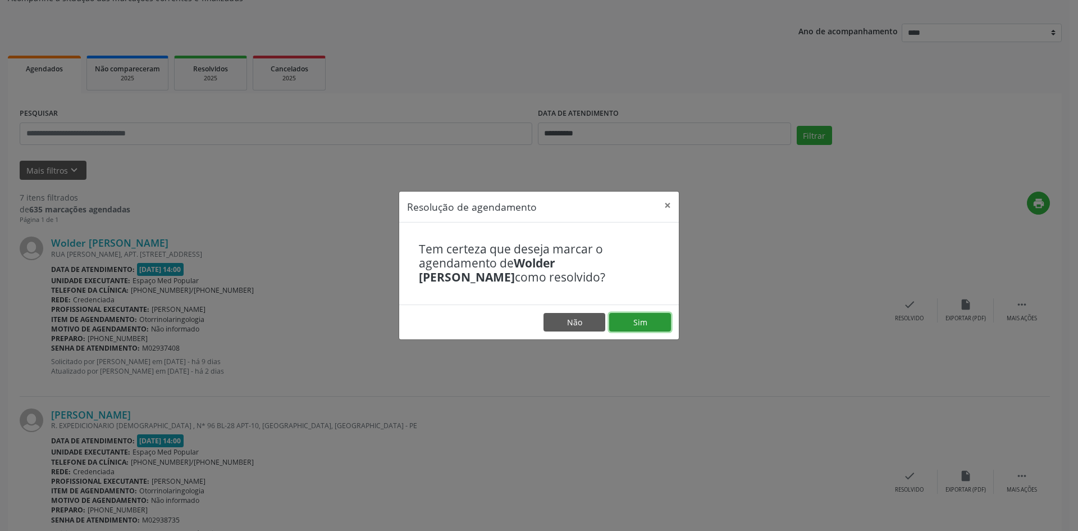
click at [634, 318] on button "Sim" at bounding box center [640, 322] width 62 height 19
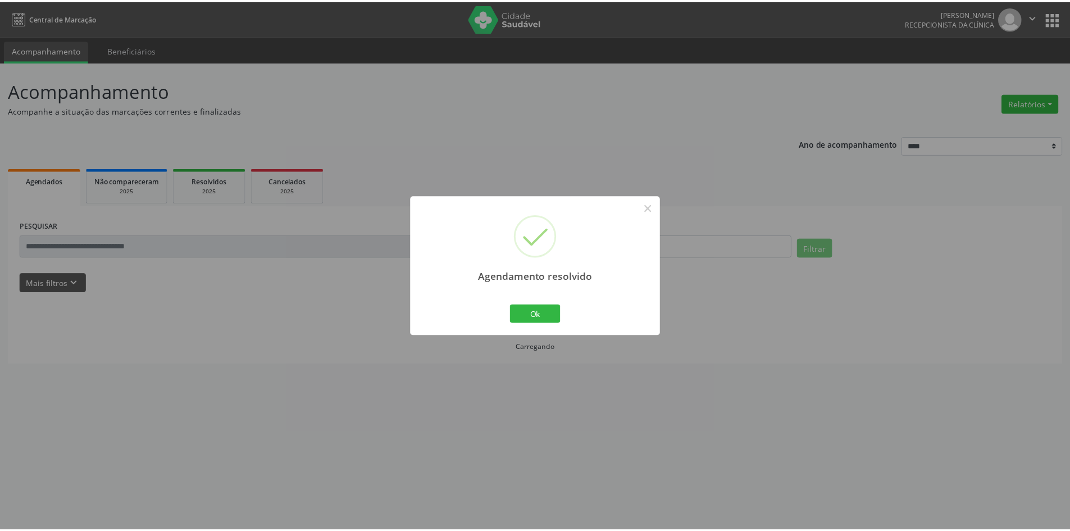
scroll to position [0, 0]
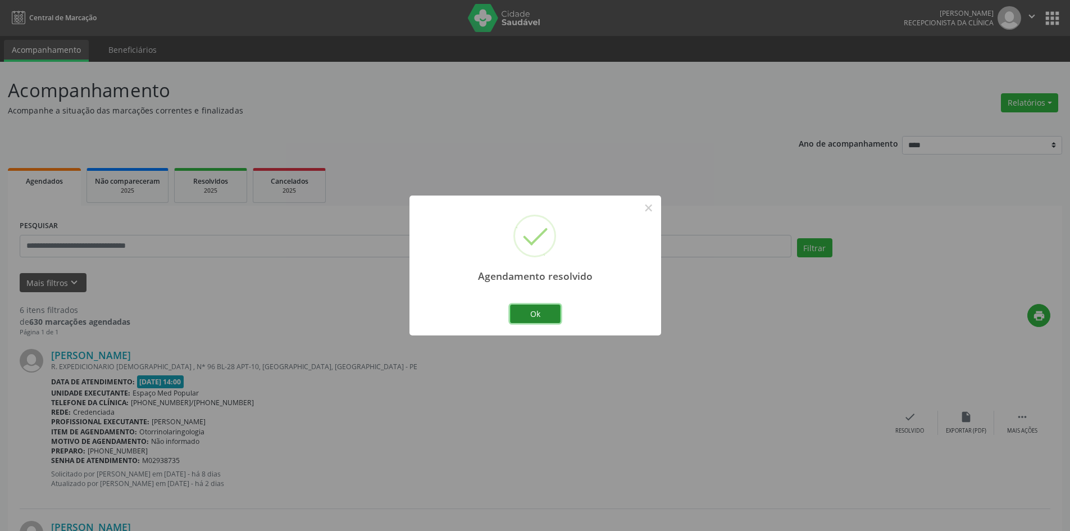
click at [534, 313] on button "Ok" at bounding box center [535, 313] width 51 height 19
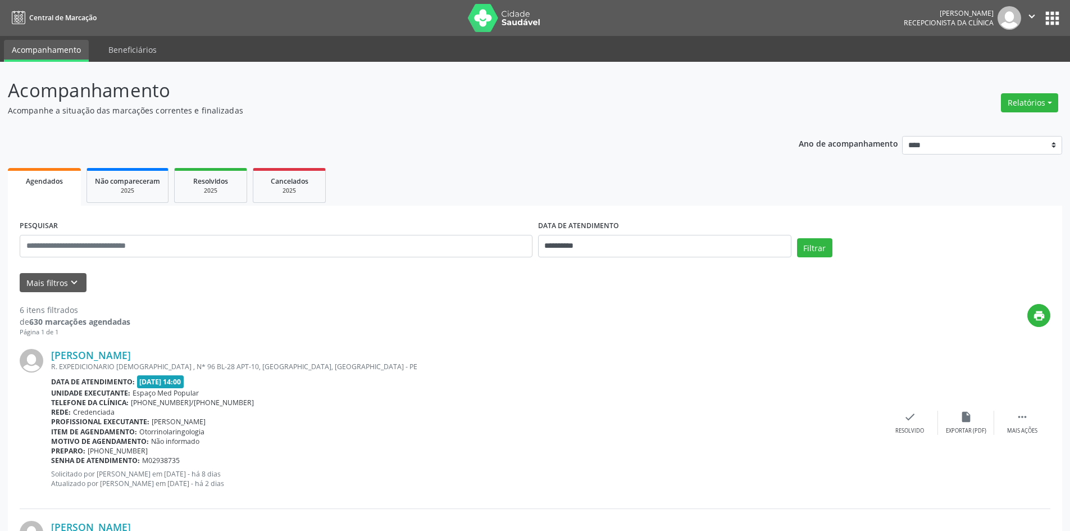
scroll to position [56, 0]
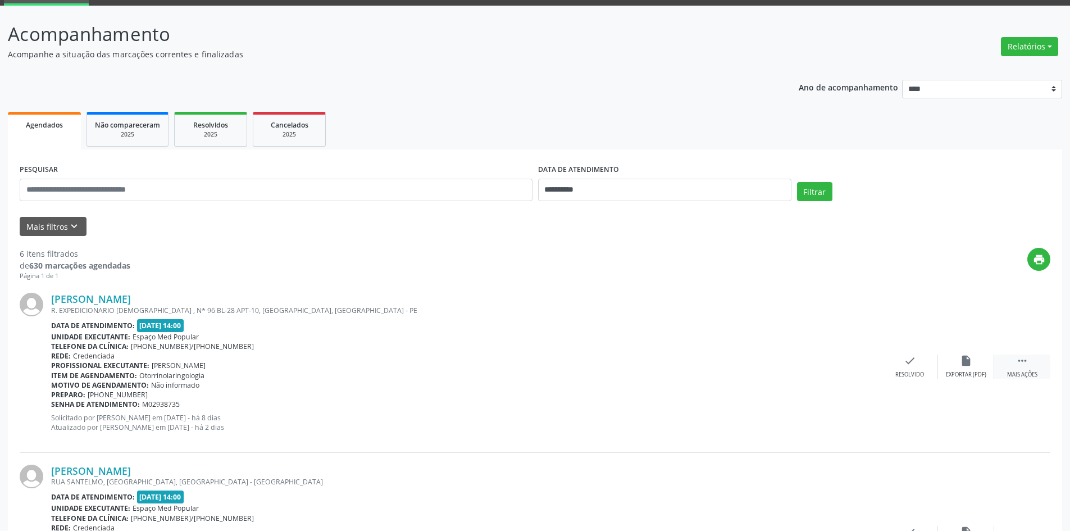
click at [1030, 365] on div " Mais ações" at bounding box center [1022, 366] width 56 height 24
click at [958, 374] on div "Não compareceu" at bounding box center [966, 375] width 48 height 8
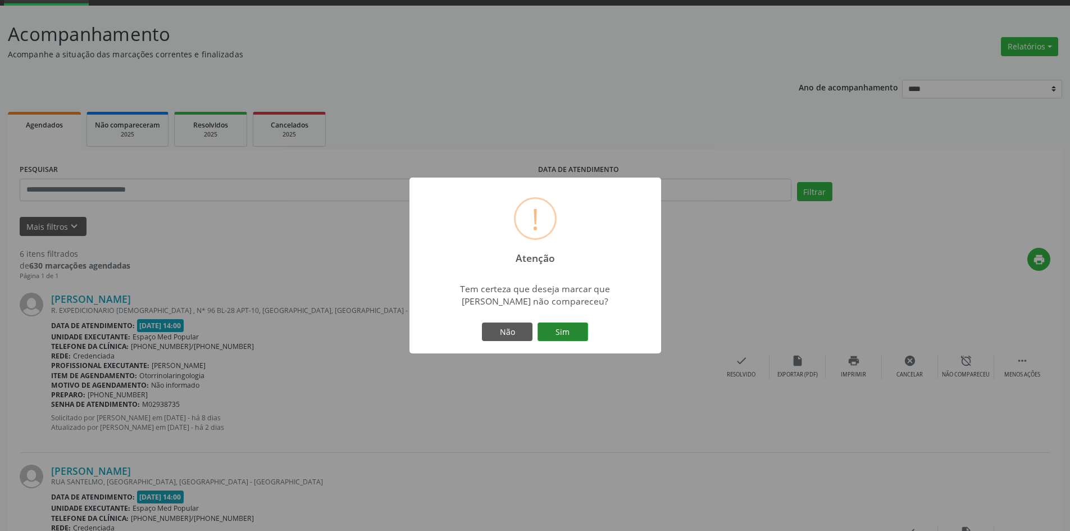
click at [568, 331] on button "Sim" at bounding box center [563, 331] width 51 height 19
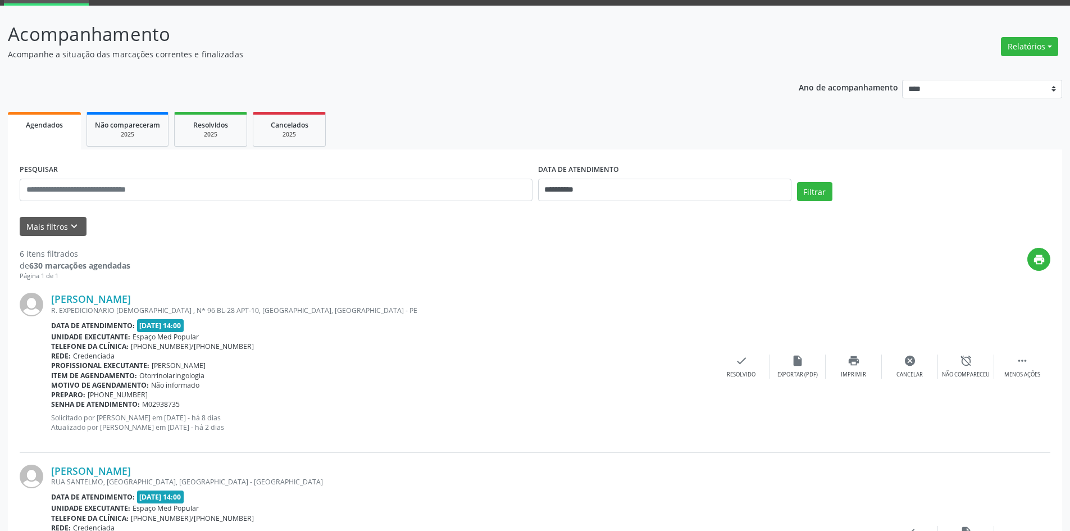
scroll to position [0, 0]
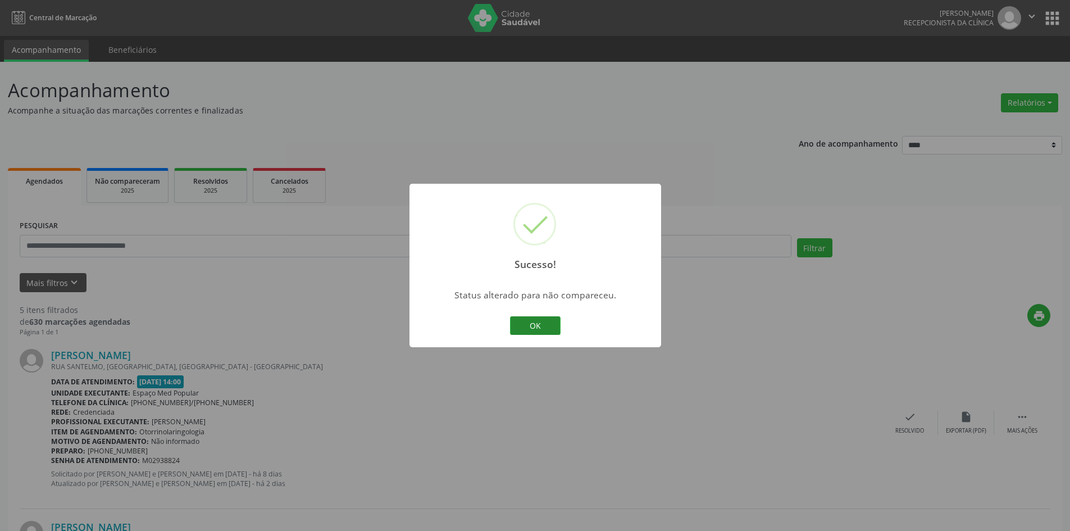
click at [540, 325] on button "OK" at bounding box center [535, 325] width 51 height 19
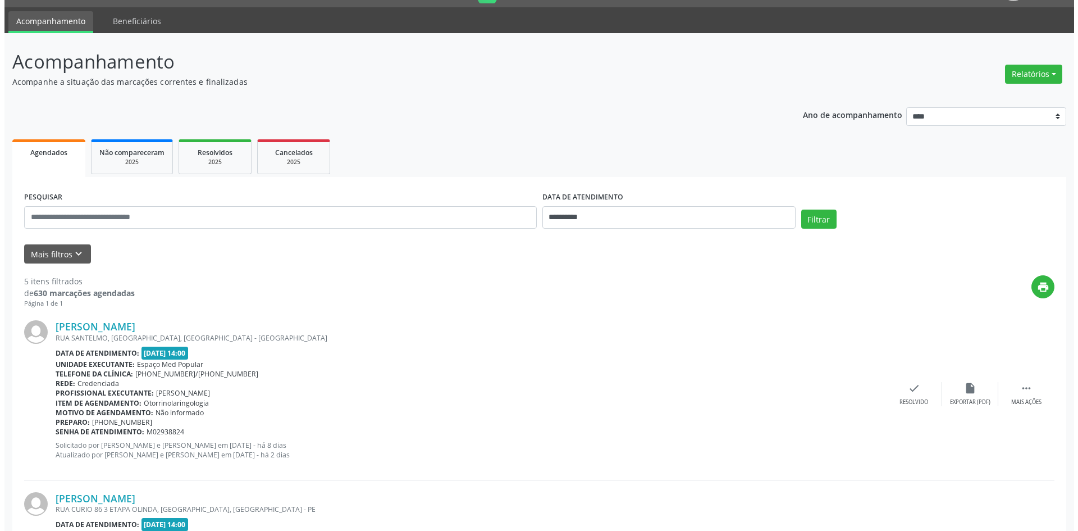
scroll to position [56, 0]
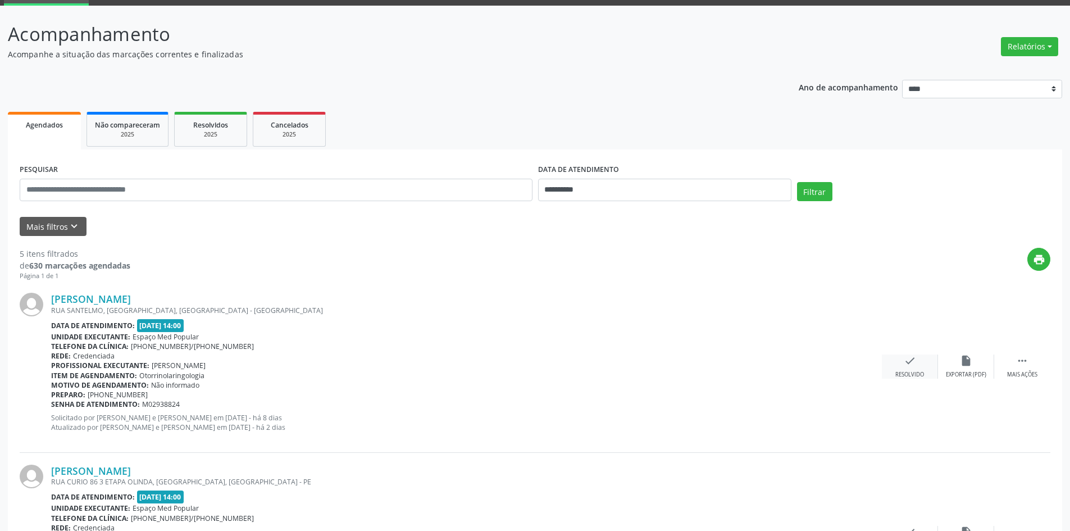
click at [900, 369] on div "check Resolvido" at bounding box center [910, 366] width 56 height 24
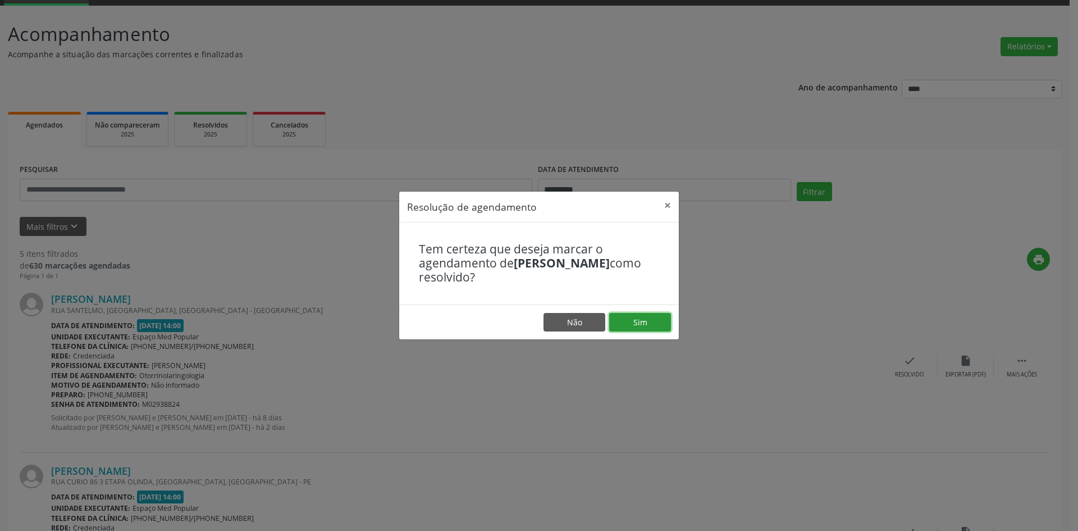
click at [649, 321] on button "Sim" at bounding box center [640, 322] width 62 height 19
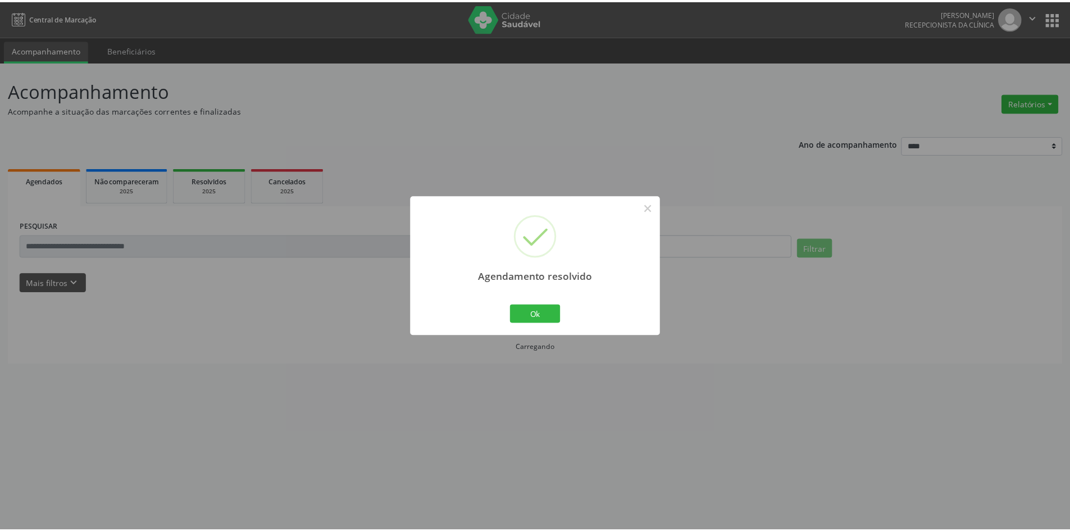
scroll to position [0, 0]
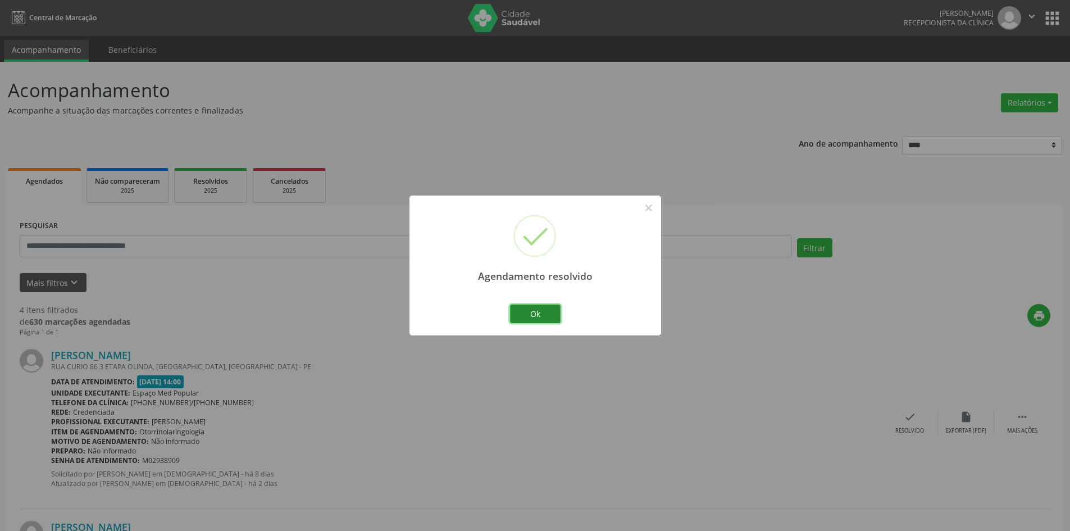
click at [530, 317] on button "Ok" at bounding box center [535, 313] width 51 height 19
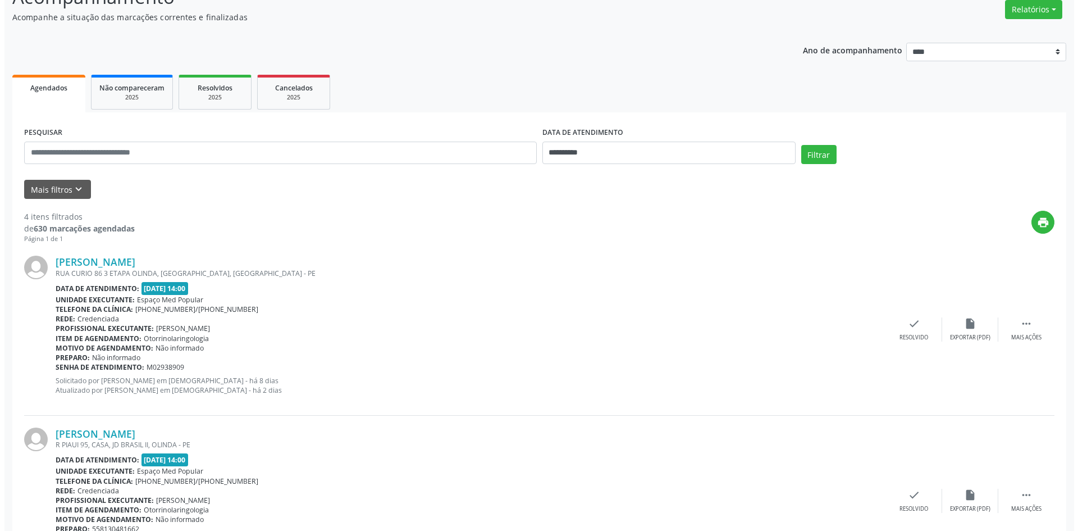
scroll to position [112, 0]
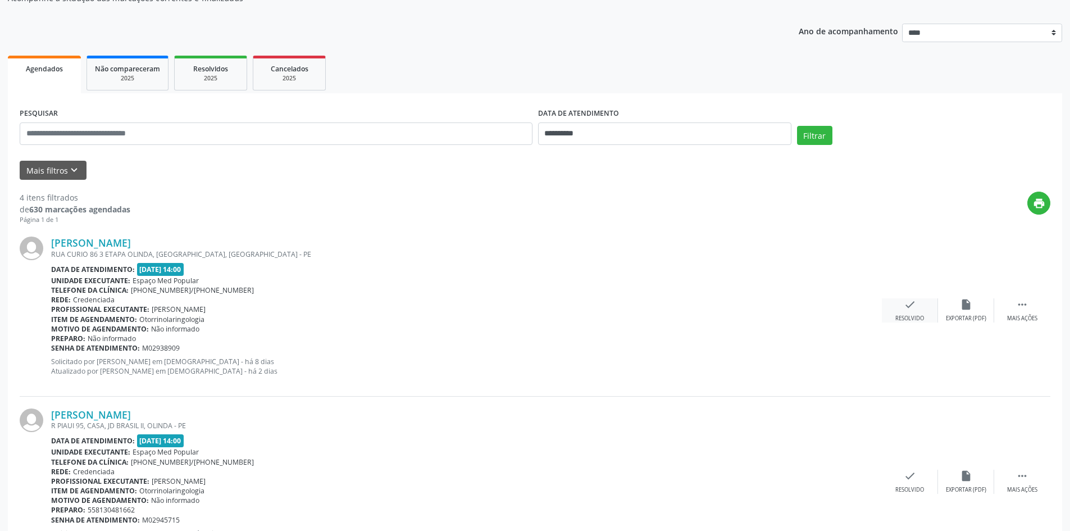
click at [902, 308] on div "check Resolvido" at bounding box center [910, 310] width 56 height 24
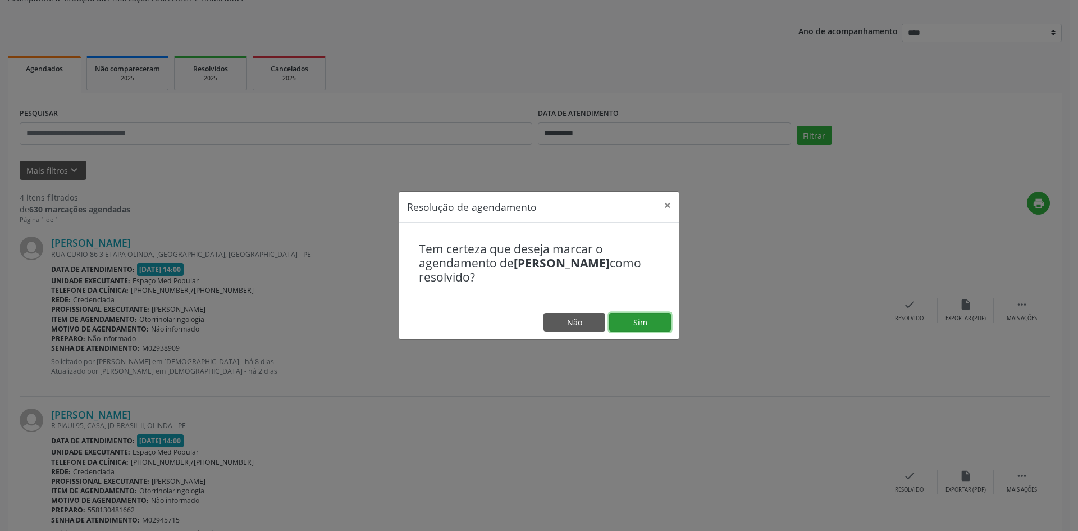
click at [658, 324] on button "Sim" at bounding box center [640, 322] width 62 height 19
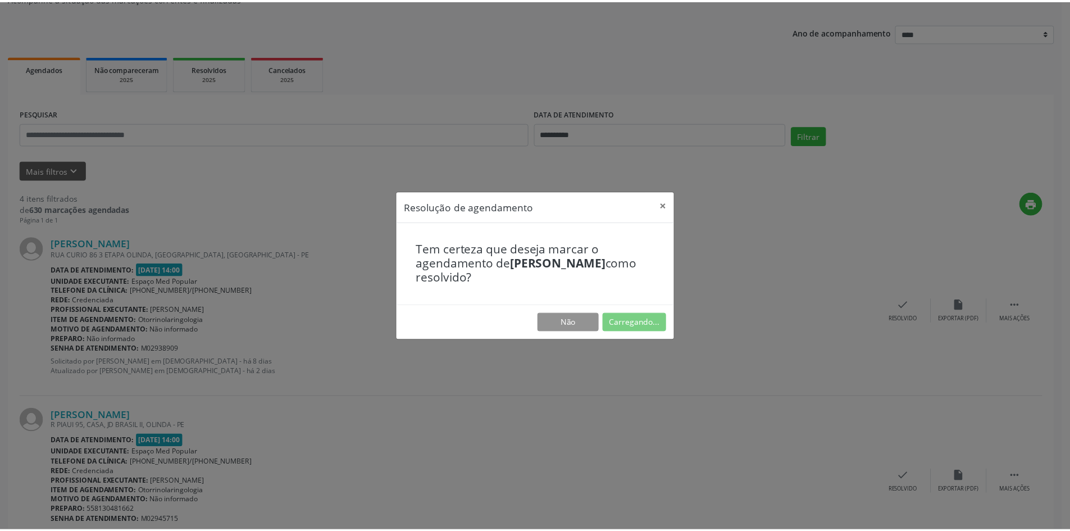
scroll to position [0, 0]
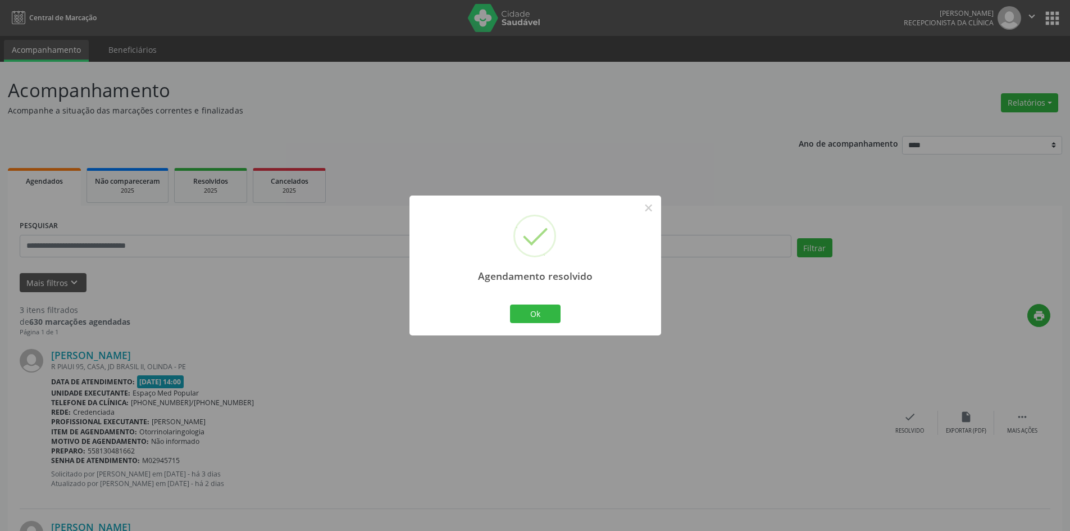
click at [561, 317] on div "Ok Cancel" at bounding box center [535, 314] width 56 height 24
click at [536, 314] on button "Ok" at bounding box center [535, 313] width 51 height 19
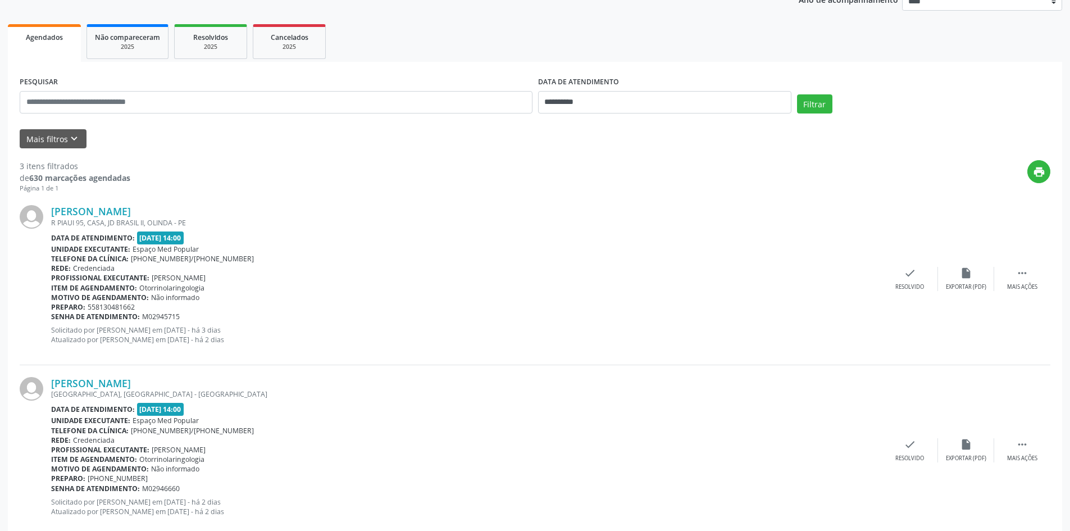
scroll to position [169, 0]
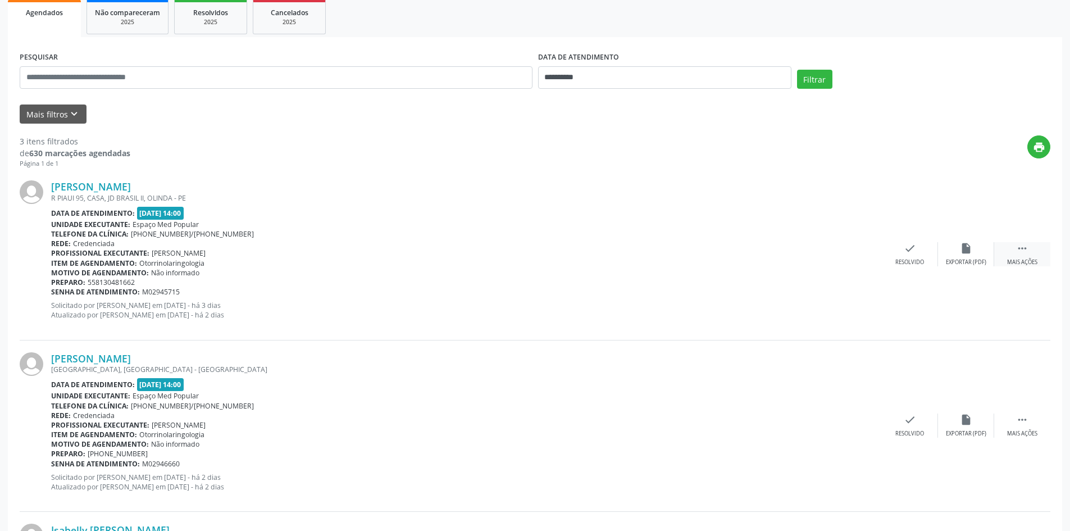
click at [1030, 253] on div " Mais ações" at bounding box center [1022, 254] width 56 height 24
click at [967, 253] on icon "alarm_off" at bounding box center [966, 248] width 12 height 12
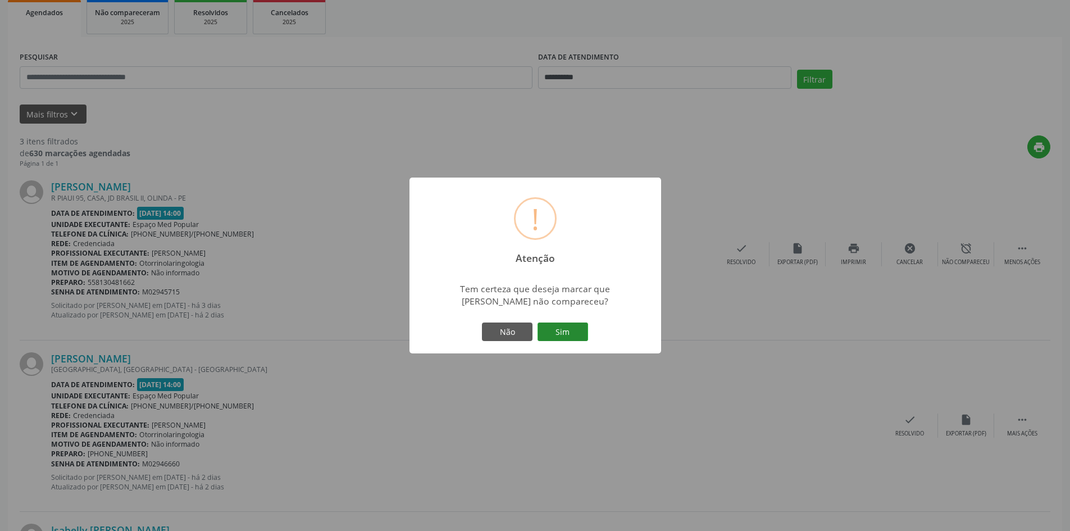
click at [568, 335] on button "Sim" at bounding box center [563, 331] width 51 height 19
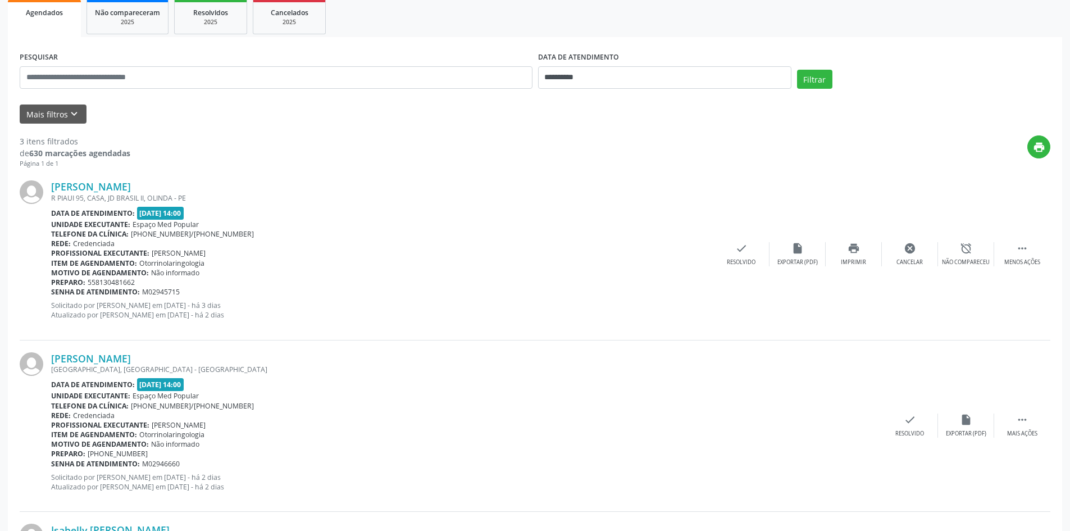
scroll to position [0, 0]
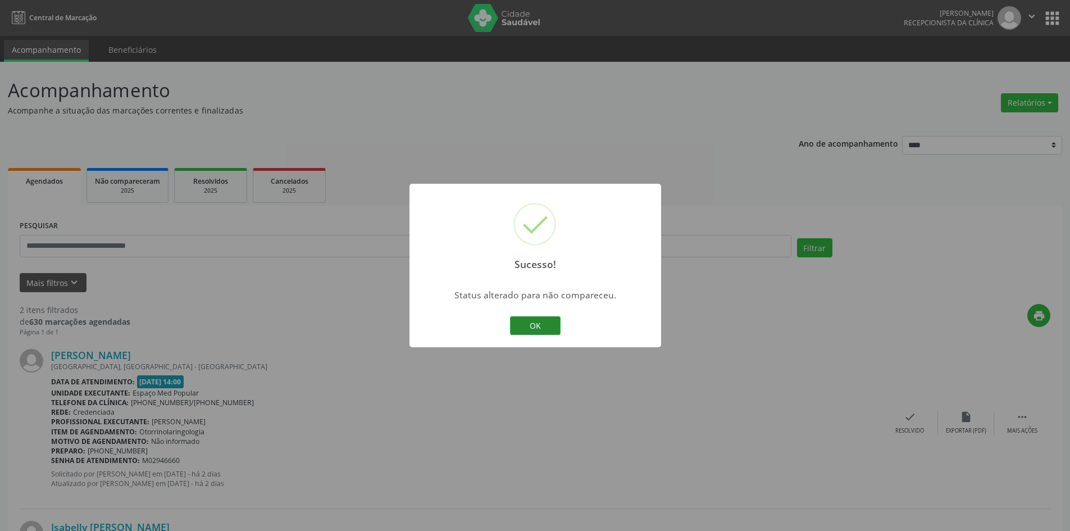
click at [544, 323] on button "OK" at bounding box center [535, 325] width 51 height 19
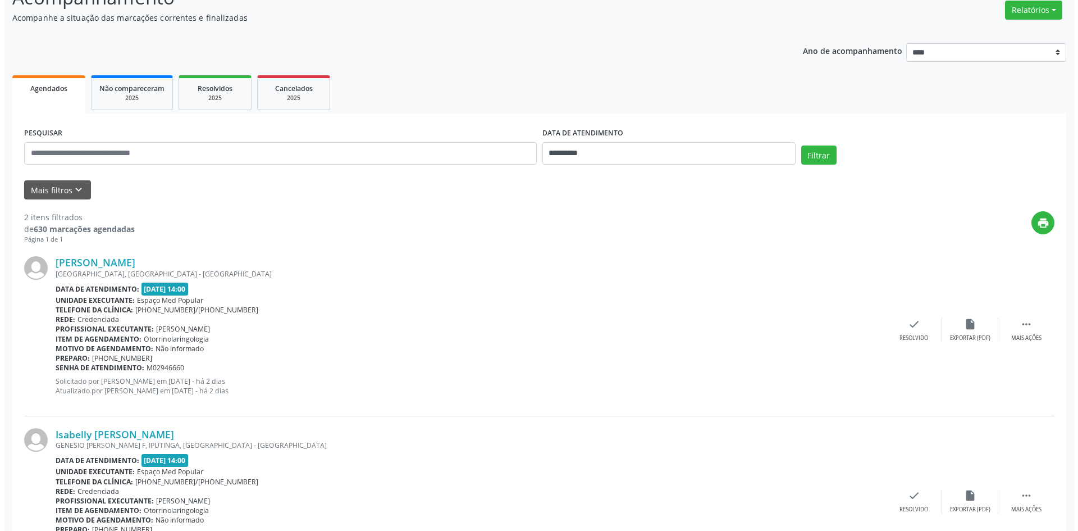
scroll to position [112, 0]
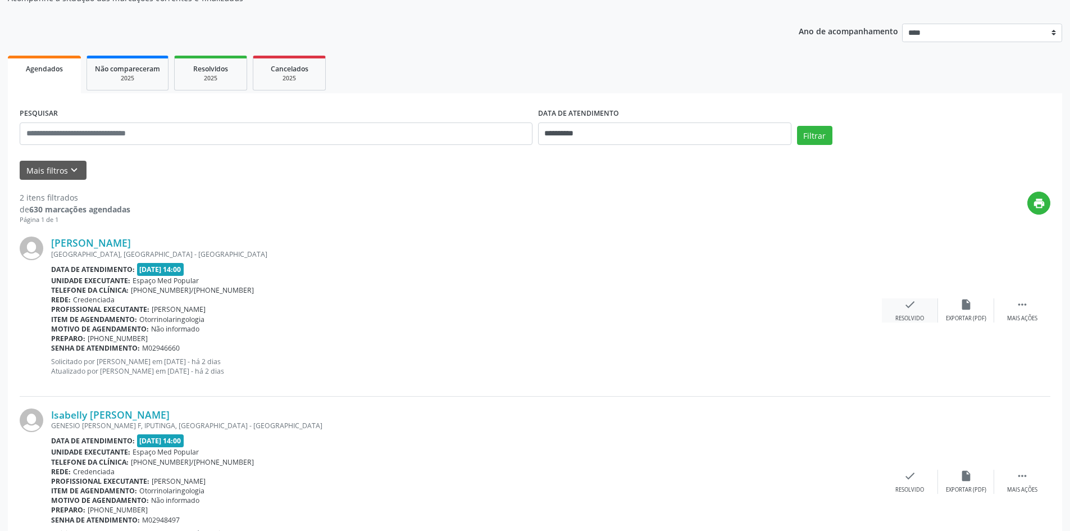
click at [908, 301] on icon "check" at bounding box center [910, 304] width 12 height 12
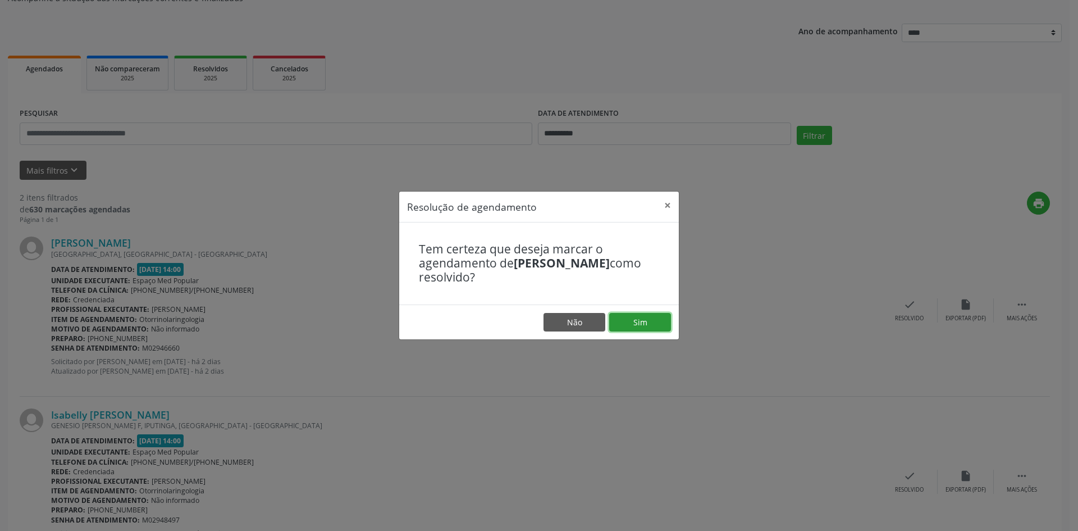
click at [645, 317] on button "Sim" at bounding box center [640, 322] width 62 height 19
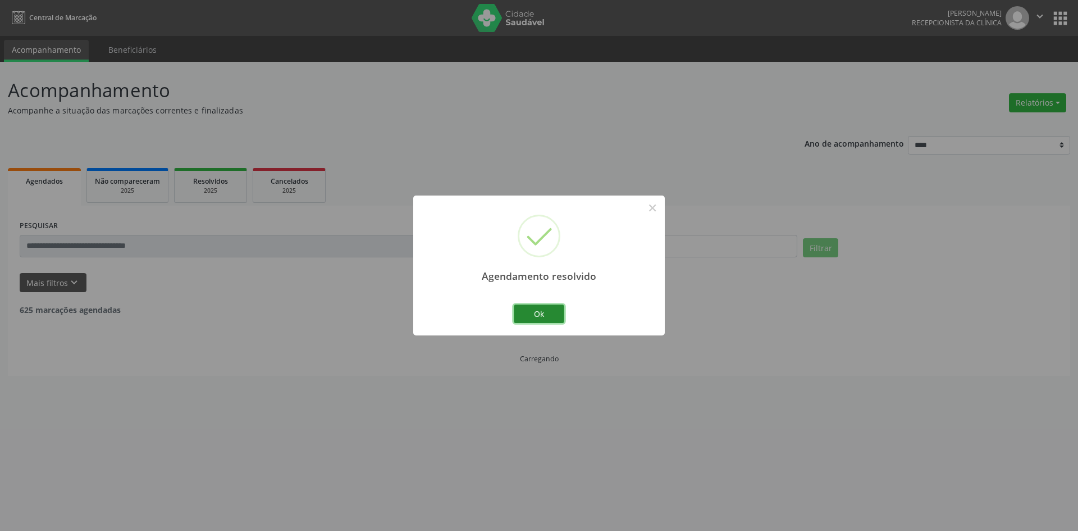
click at [552, 314] on button "Ok" at bounding box center [539, 313] width 51 height 19
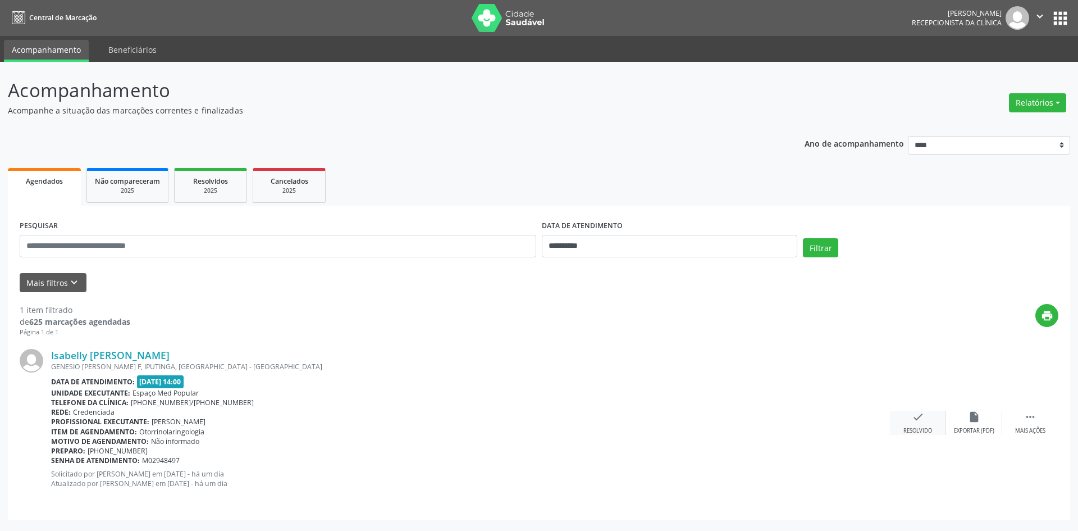
click at [911, 419] on div "check Resolvido" at bounding box center [918, 423] width 56 height 24
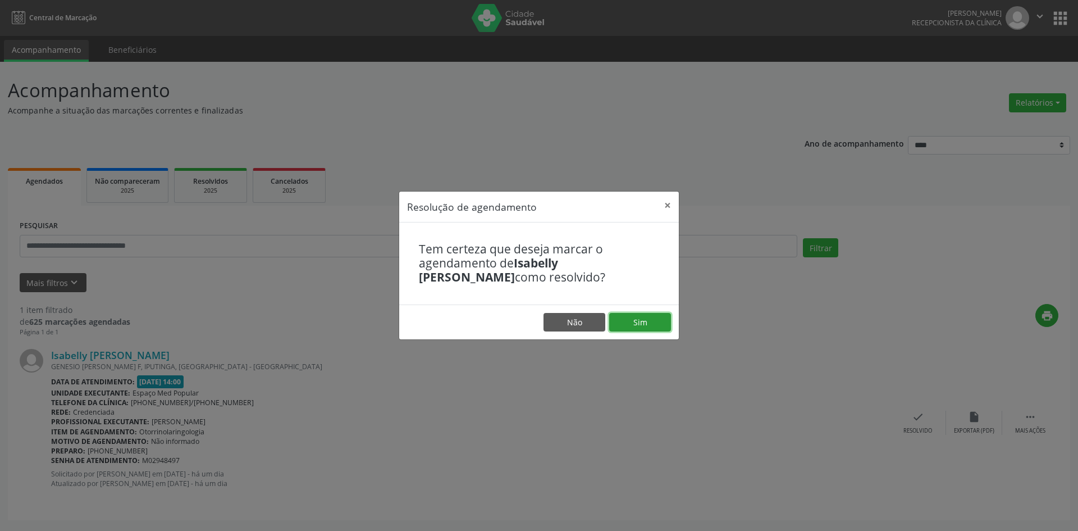
click at [647, 313] on button "Sim" at bounding box center [640, 322] width 62 height 19
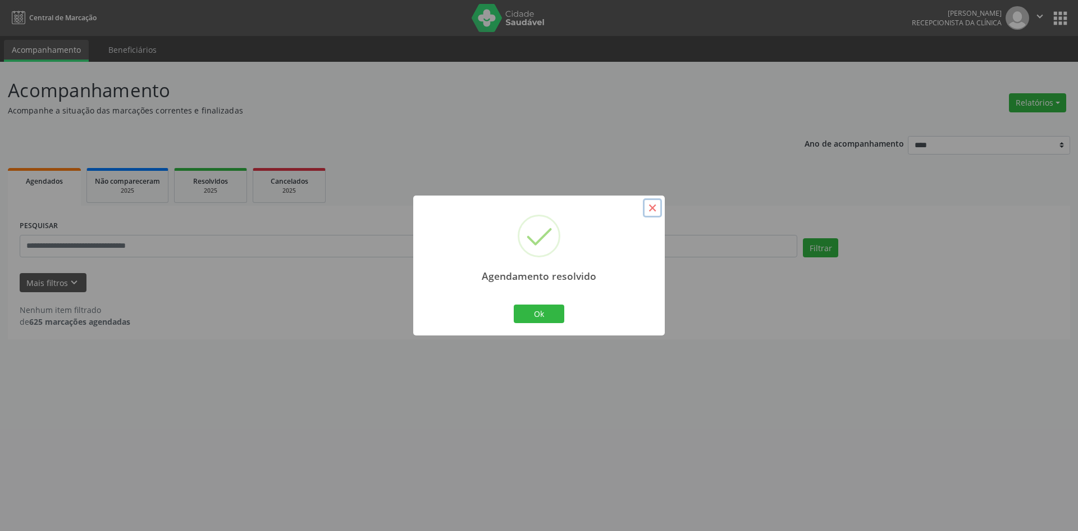
click at [657, 213] on button "×" at bounding box center [652, 207] width 19 height 19
